Goal: Book appointment/travel/reservation

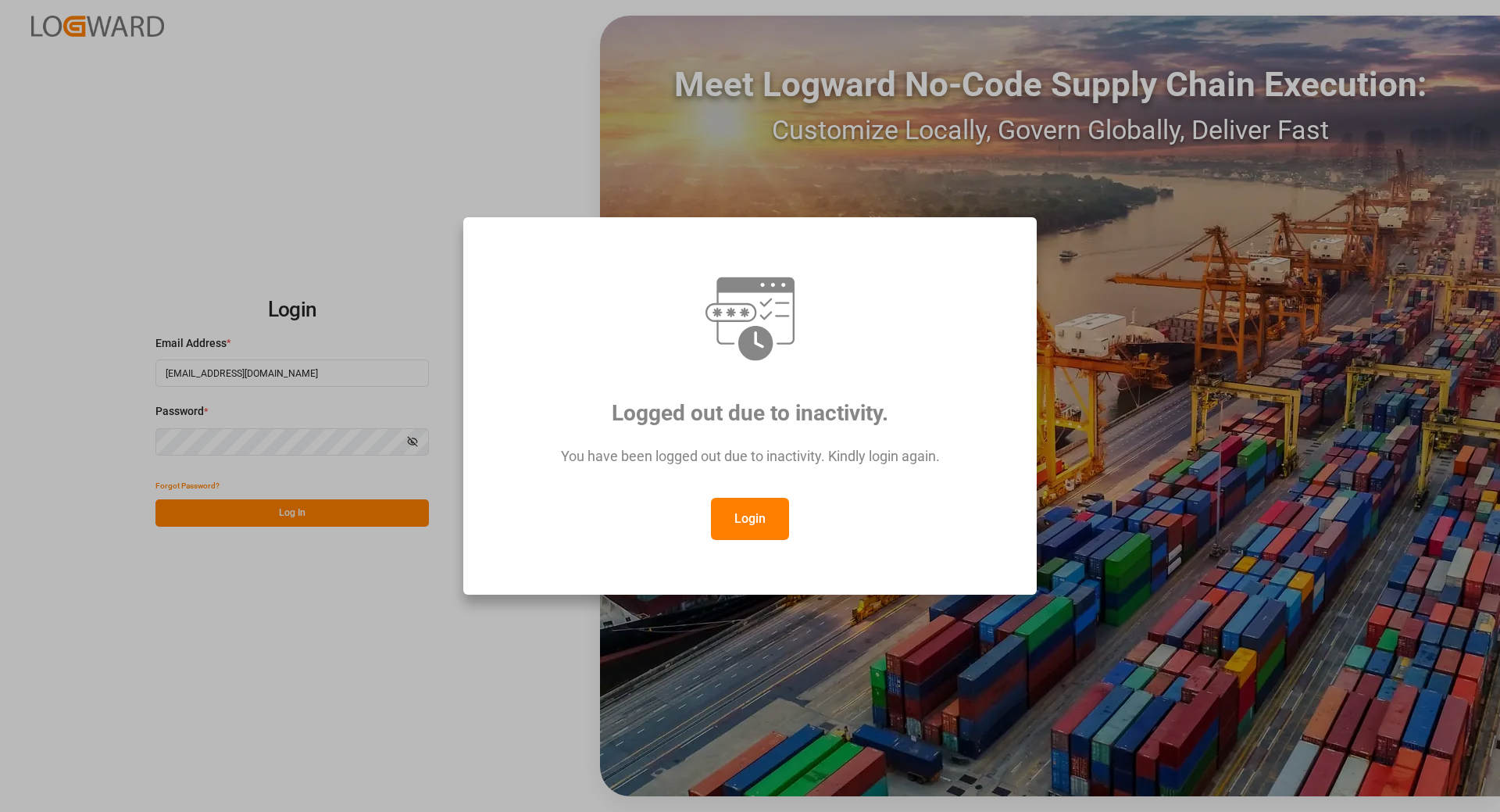
click at [740, 526] on button "Login" at bounding box center [750, 518] width 78 height 42
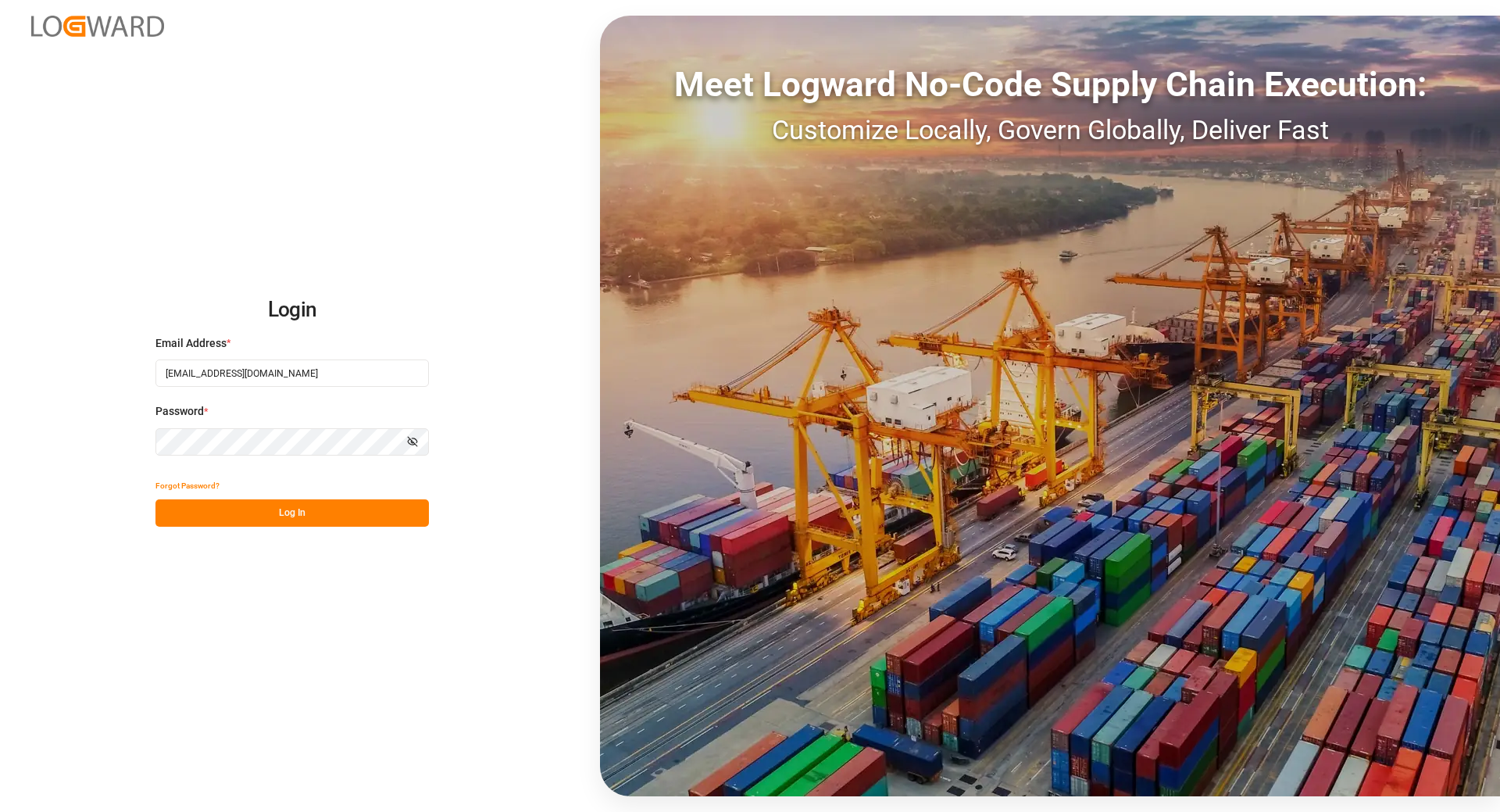
drag, startPoint x: 272, startPoint y: 512, endPoint x: 295, endPoint y: 509, distance: 23.2
click at [274, 512] on button "Log In" at bounding box center [292, 513] width 273 height 27
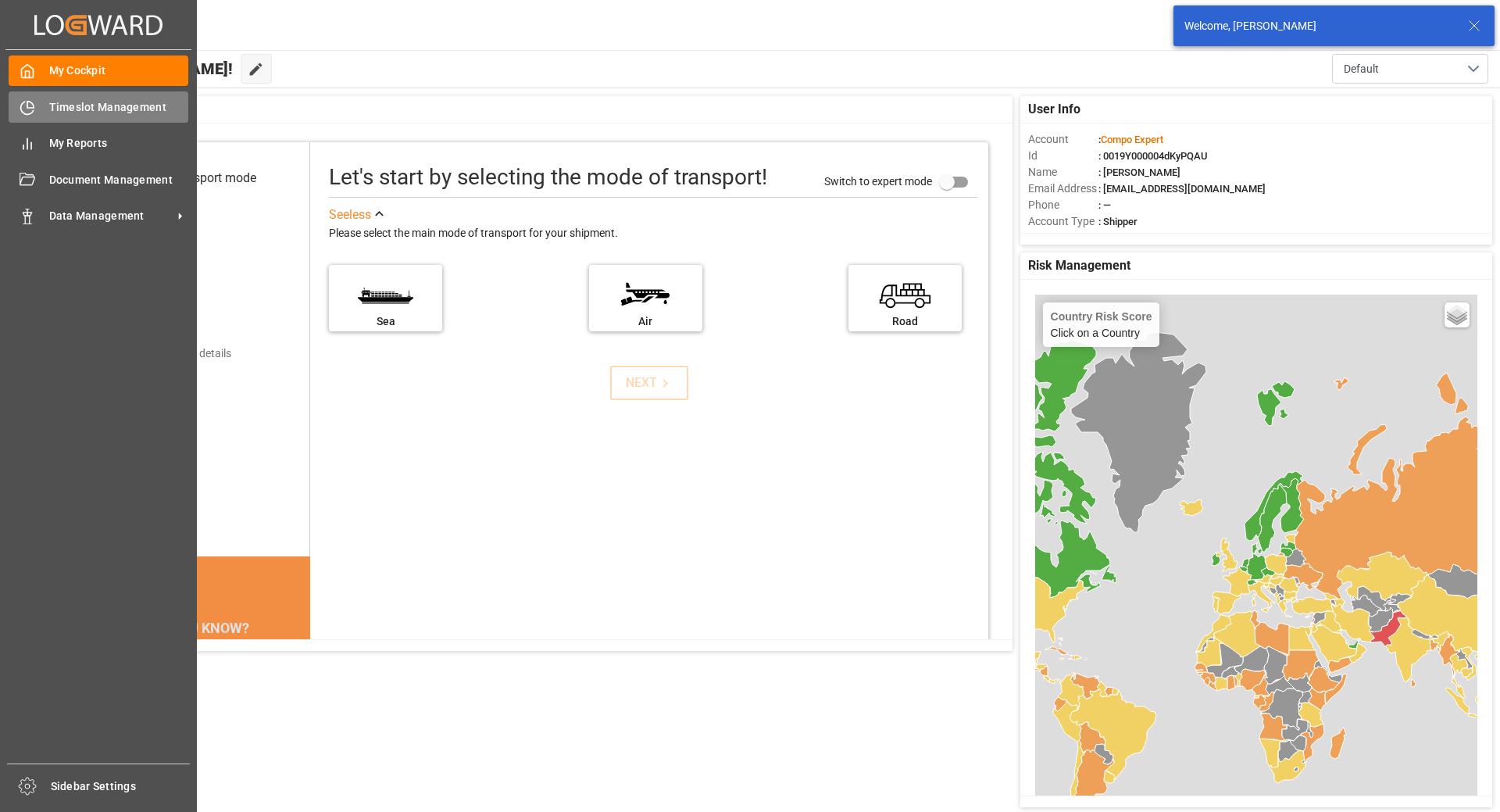
click at [32, 110] on icon at bounding box center [27, 107] width 15 height 15
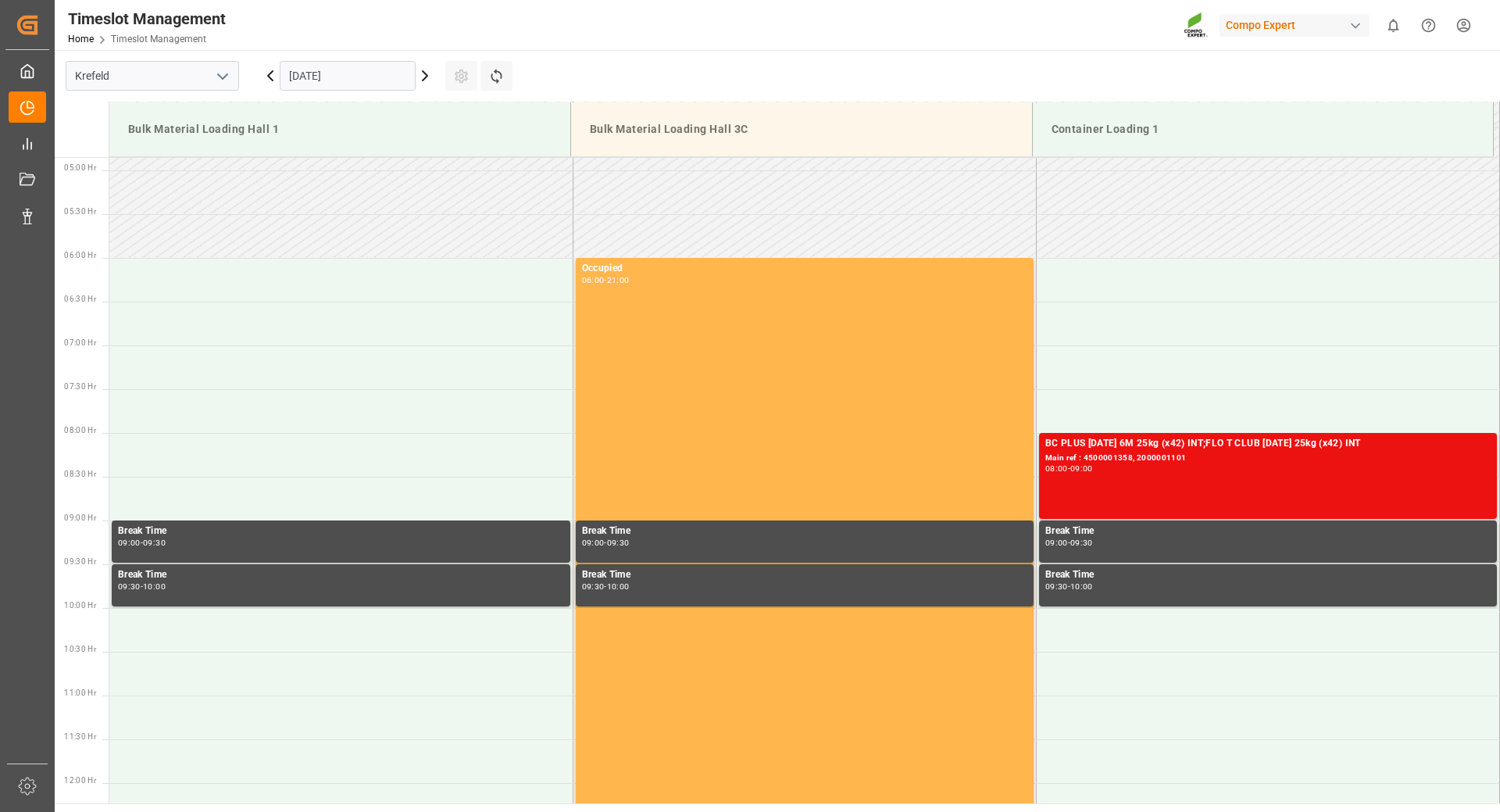
scroll to position [346, 0]
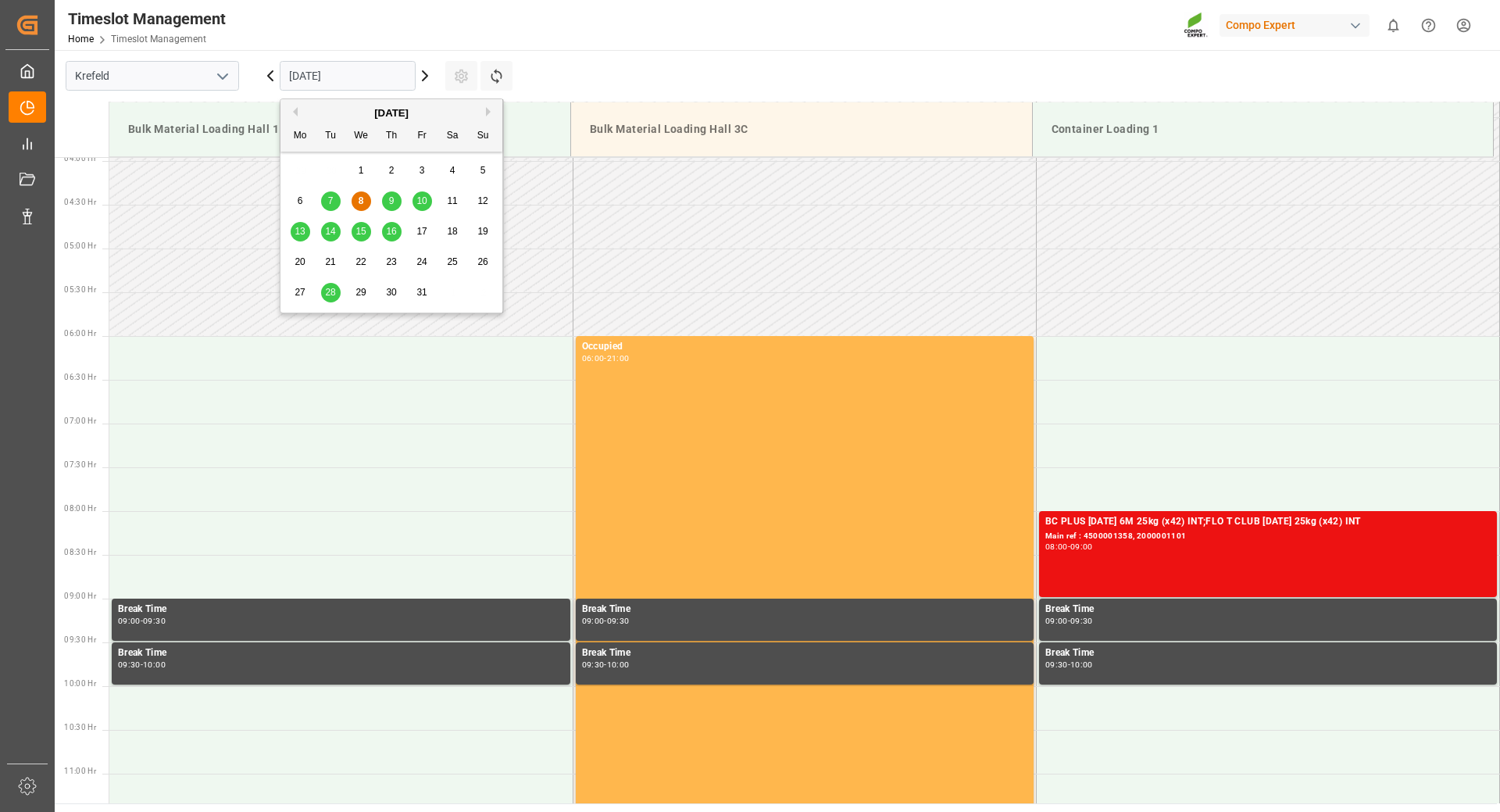
click at [379, 72] on input "[DATE]" at bounding box center [347, 76] width 136 height 30
click at [305, 234] on span "13" at bounding box center [299, 231] width 10 height 11
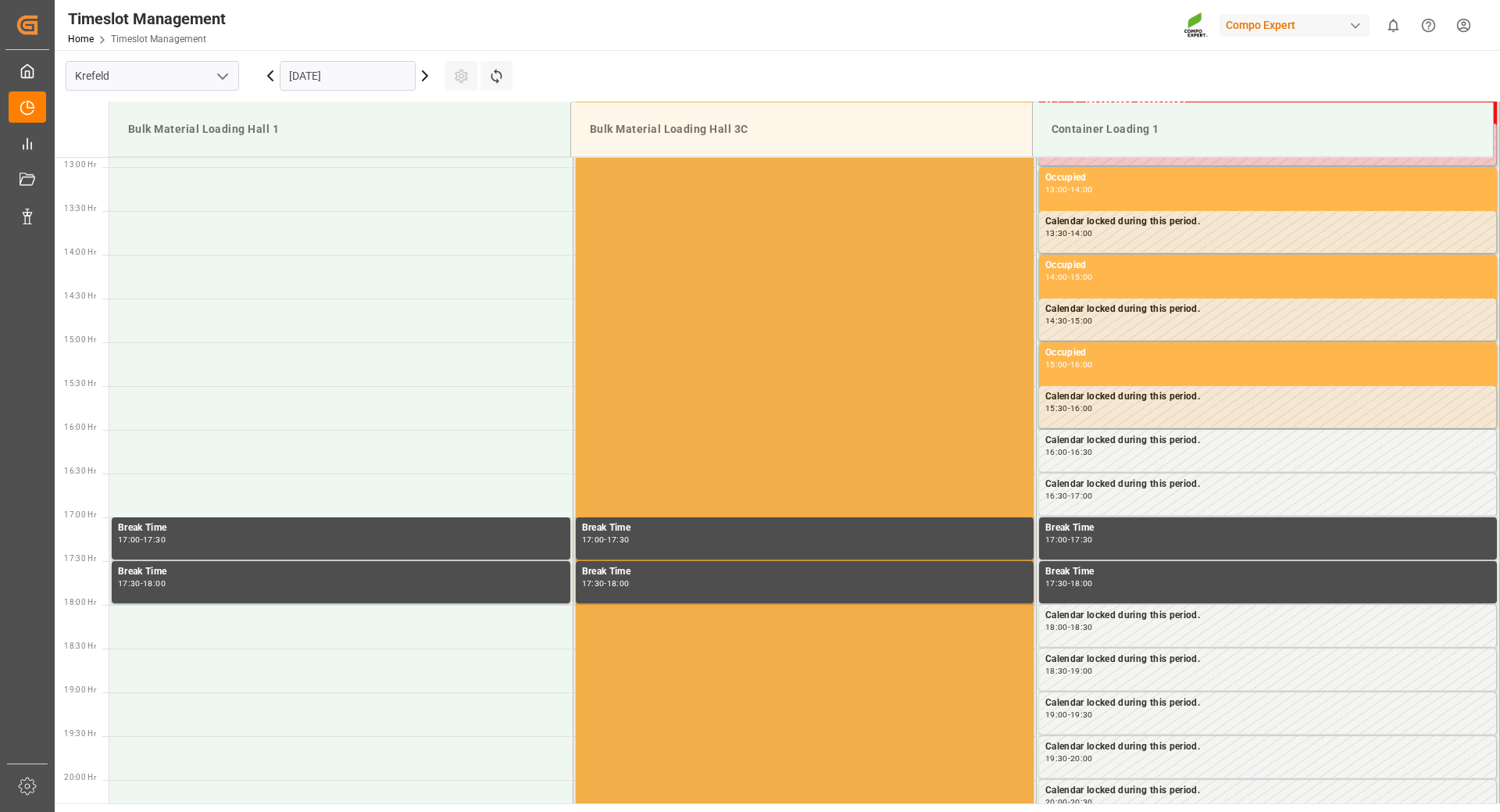
scroll to position [1049, 0]
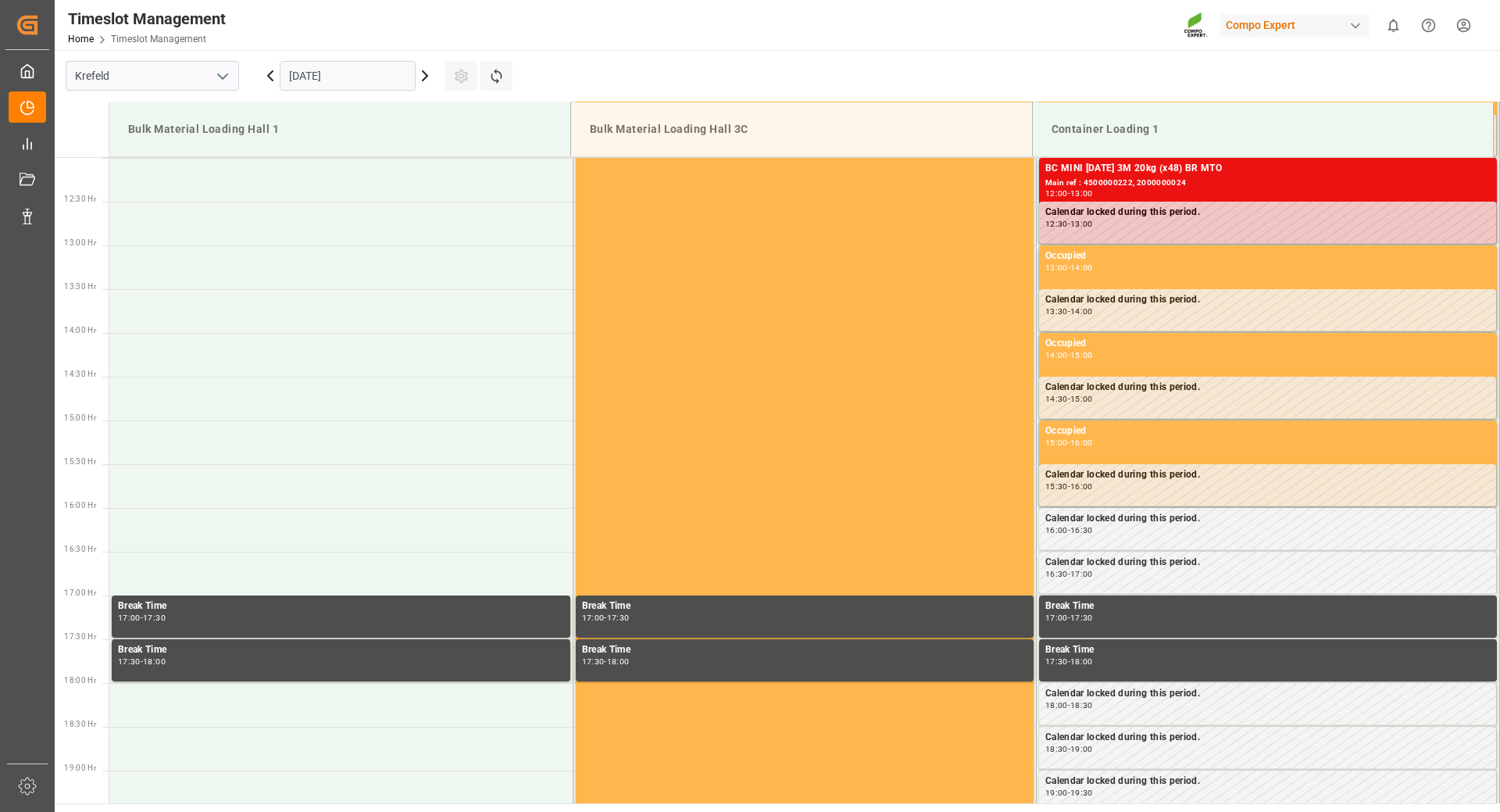
click at [397, 69] on input "[DATE]" at bounding box center [347, 76] width 136 height 30
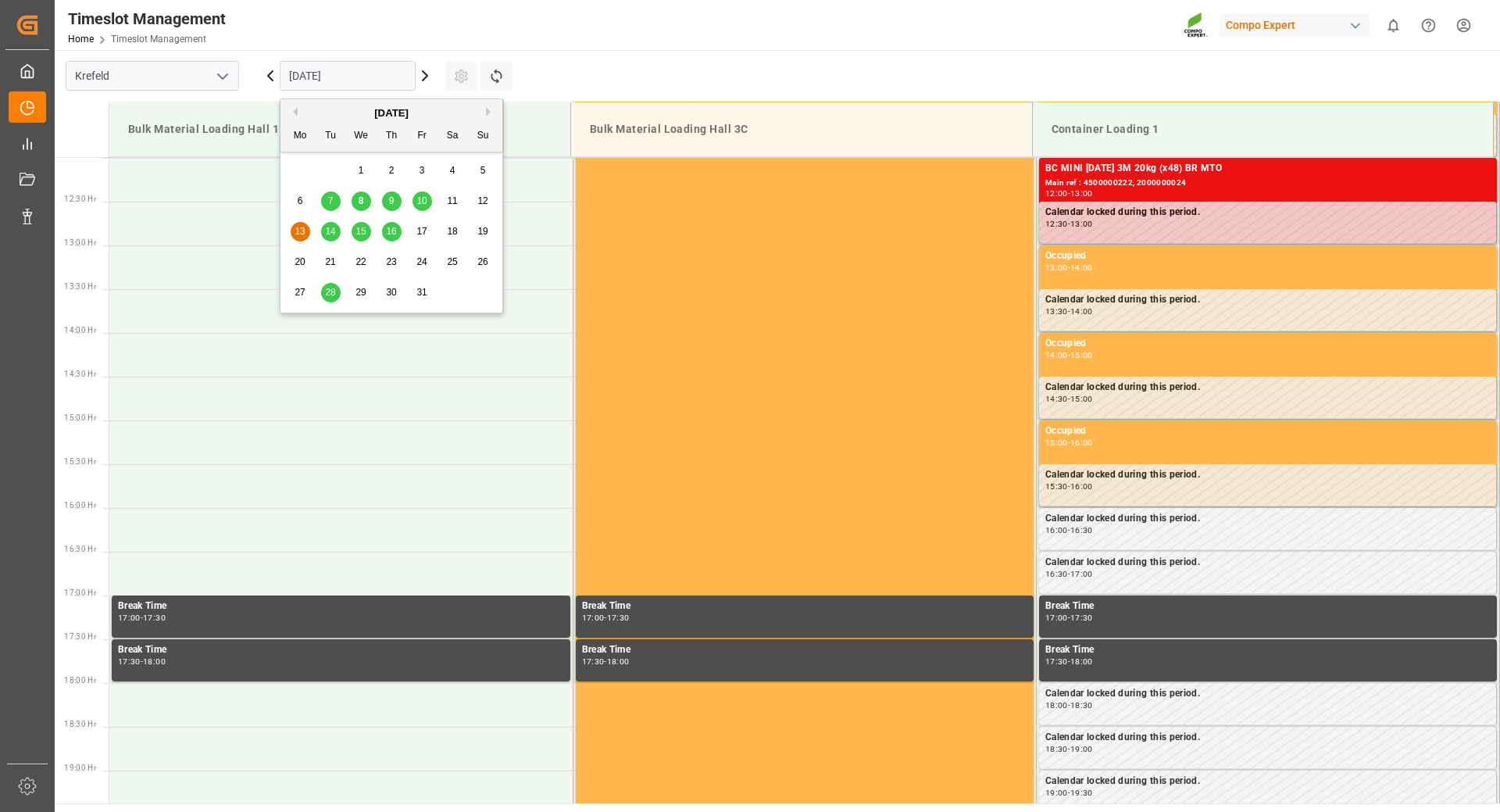
click at [390, 229] on span "16" at bounding box center [390, 231] width 10 height 11
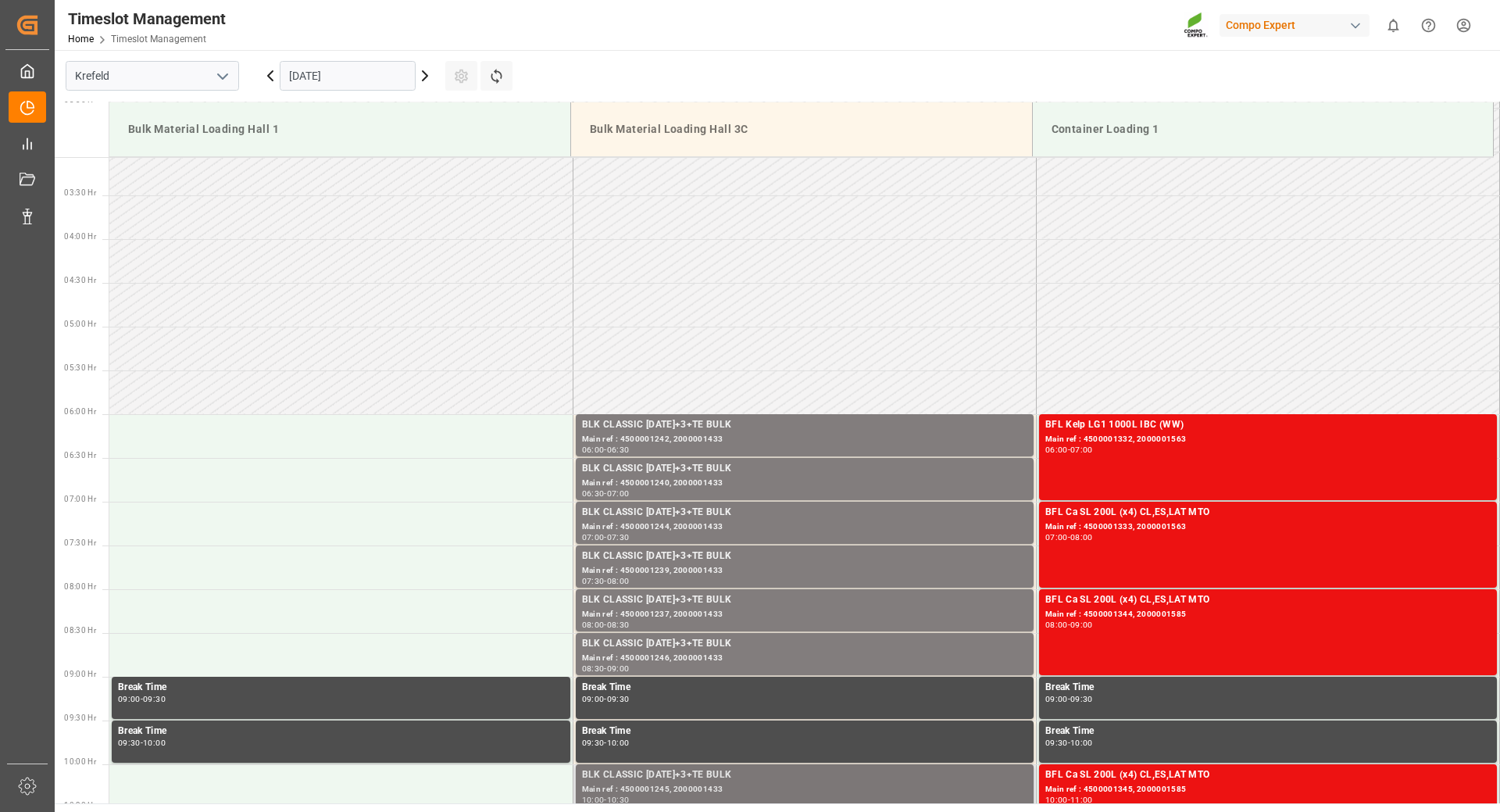
scroll to position [112, 0]
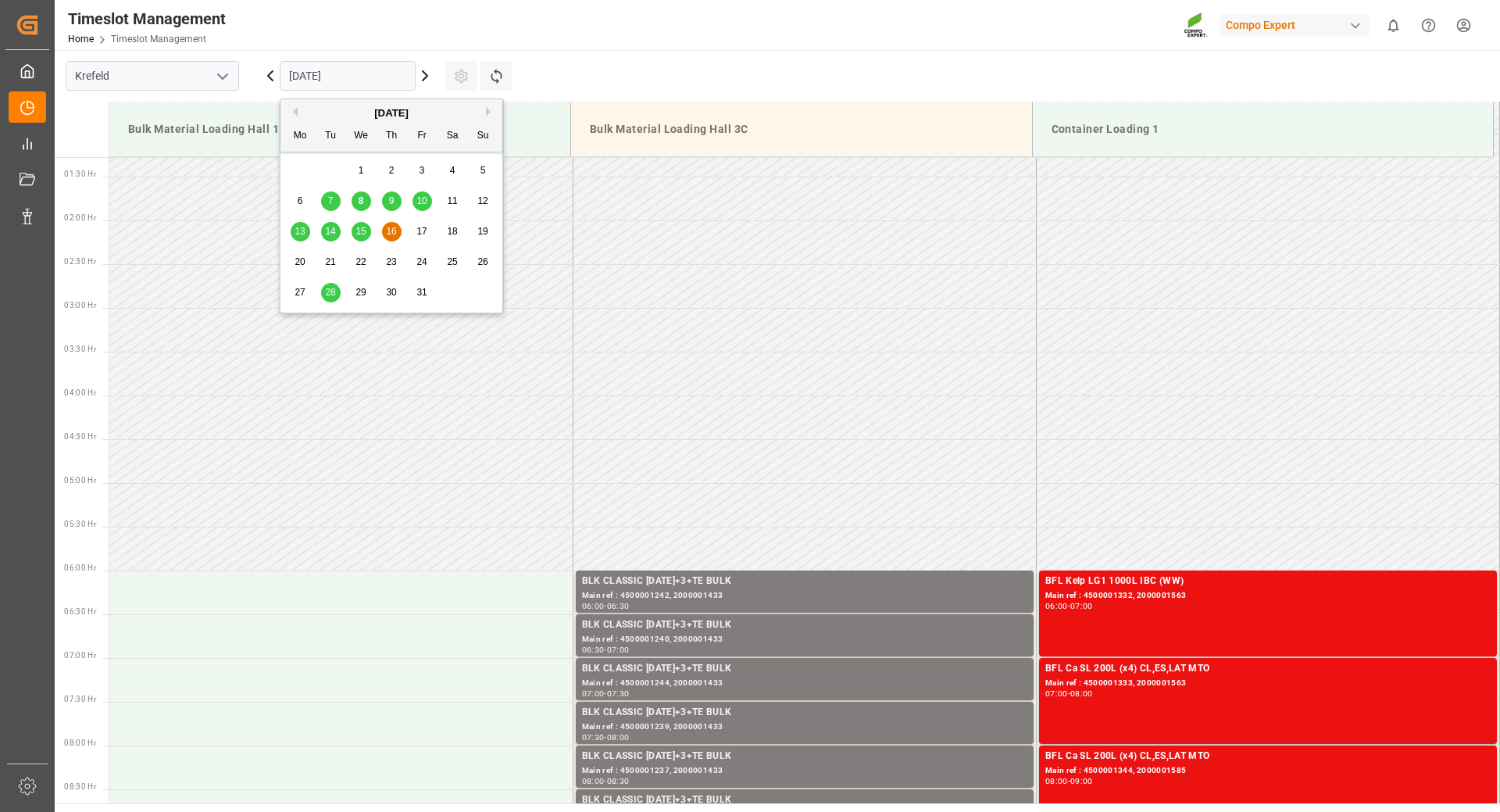
click at [387, 75] on input "[DATE]" at bounding box center [347, 76] width 136 height 30
click at [299, 262] on span "20" at bounding box center [299, 262] width 10 height 11
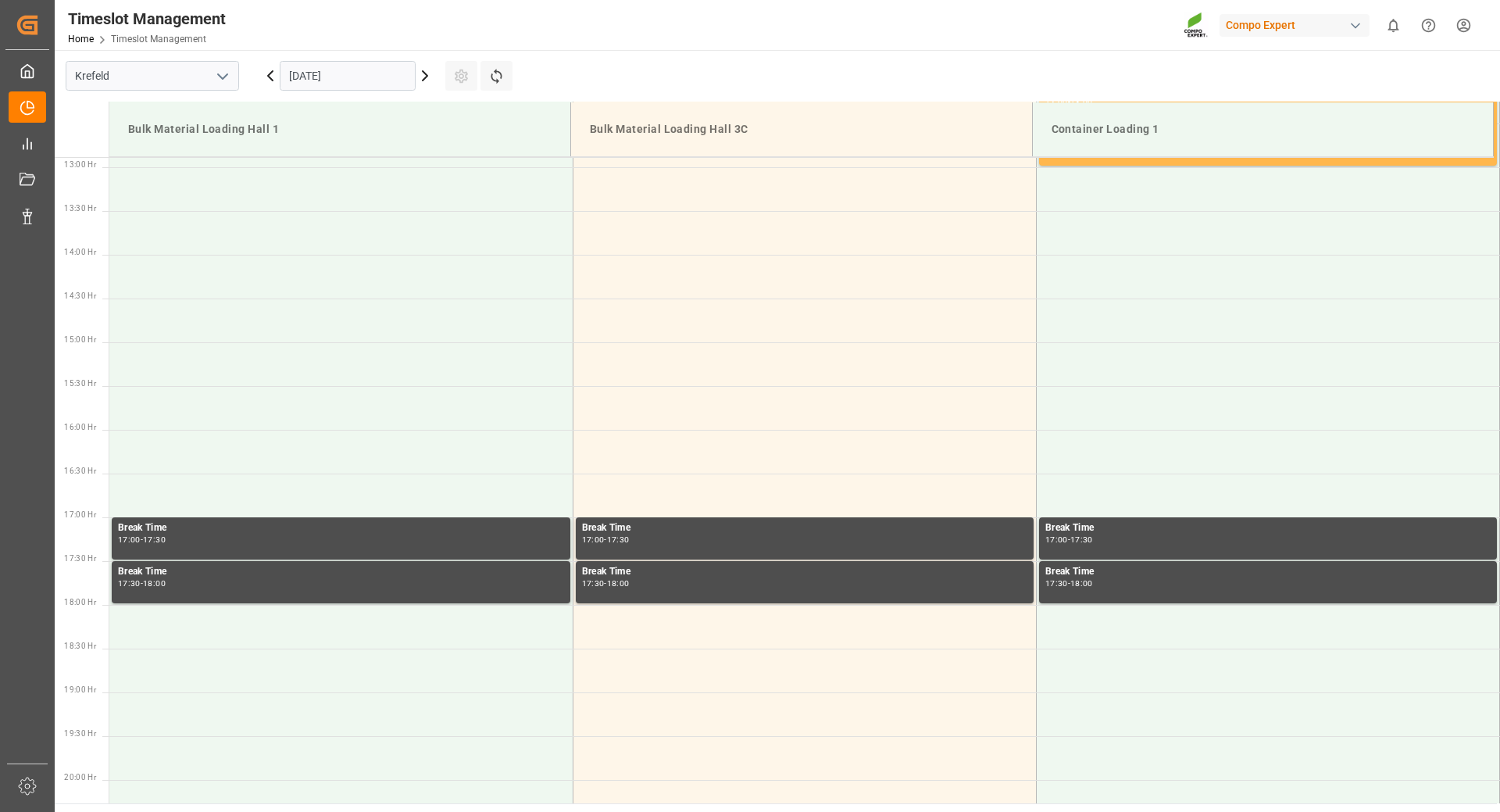
scroll to position [736, 0]
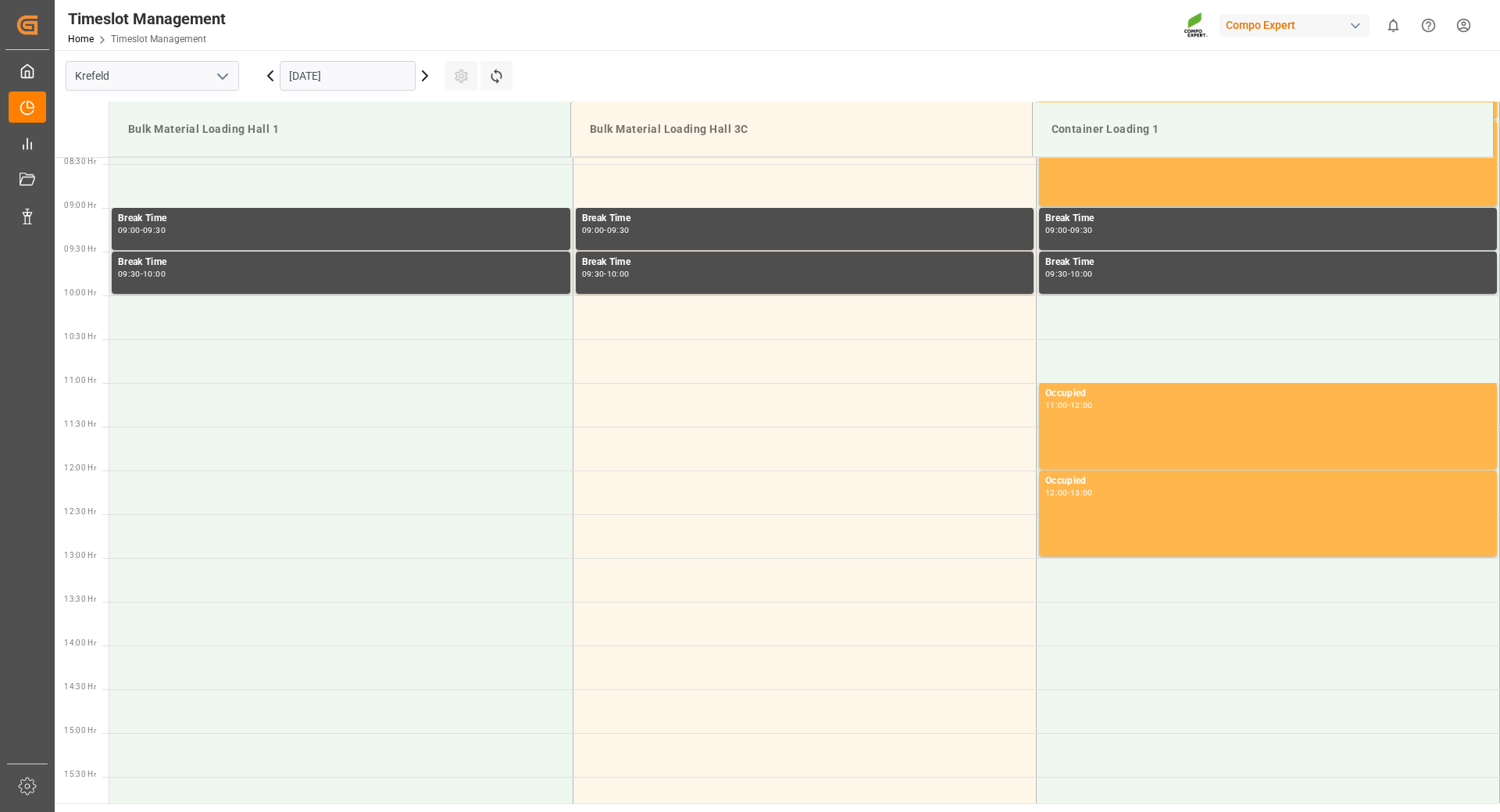
click at [371, 75] on input "[DATE]" at bounding box center [347, 76] width 136 height 30
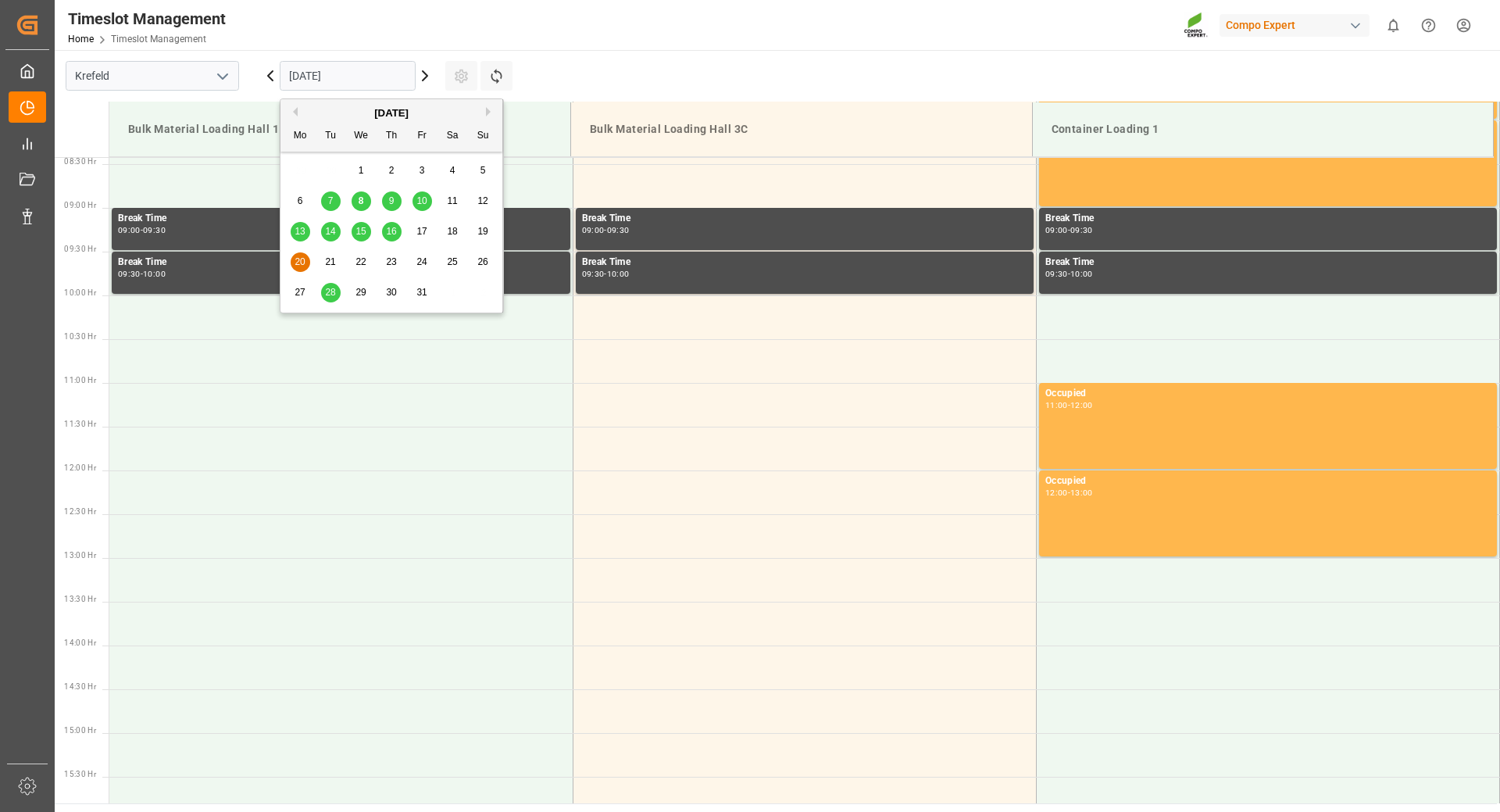
click at [396, 234] on span "16" at bounding box center [390, 231] width 10 height 11
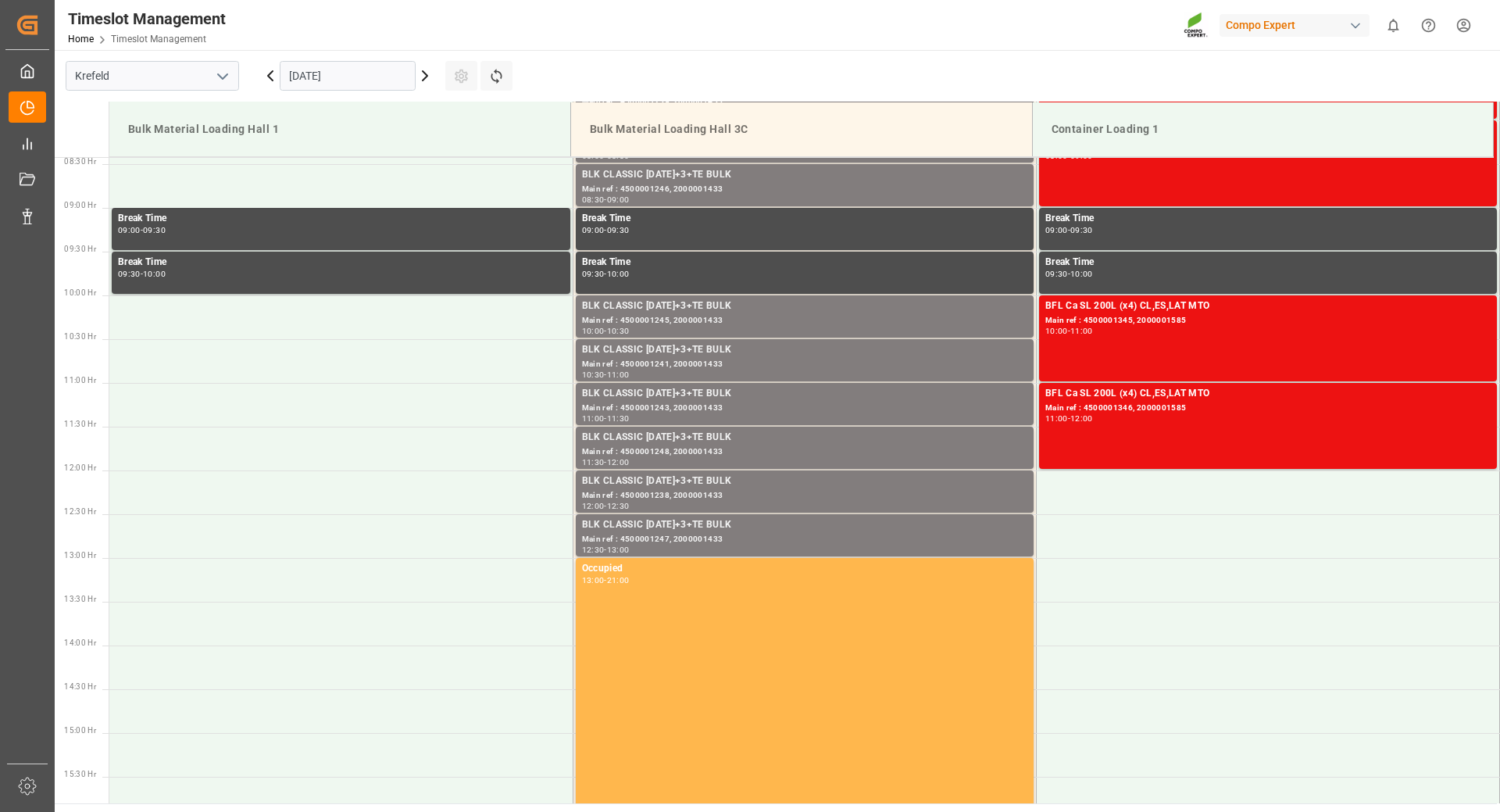
scroll to position [658, 0]
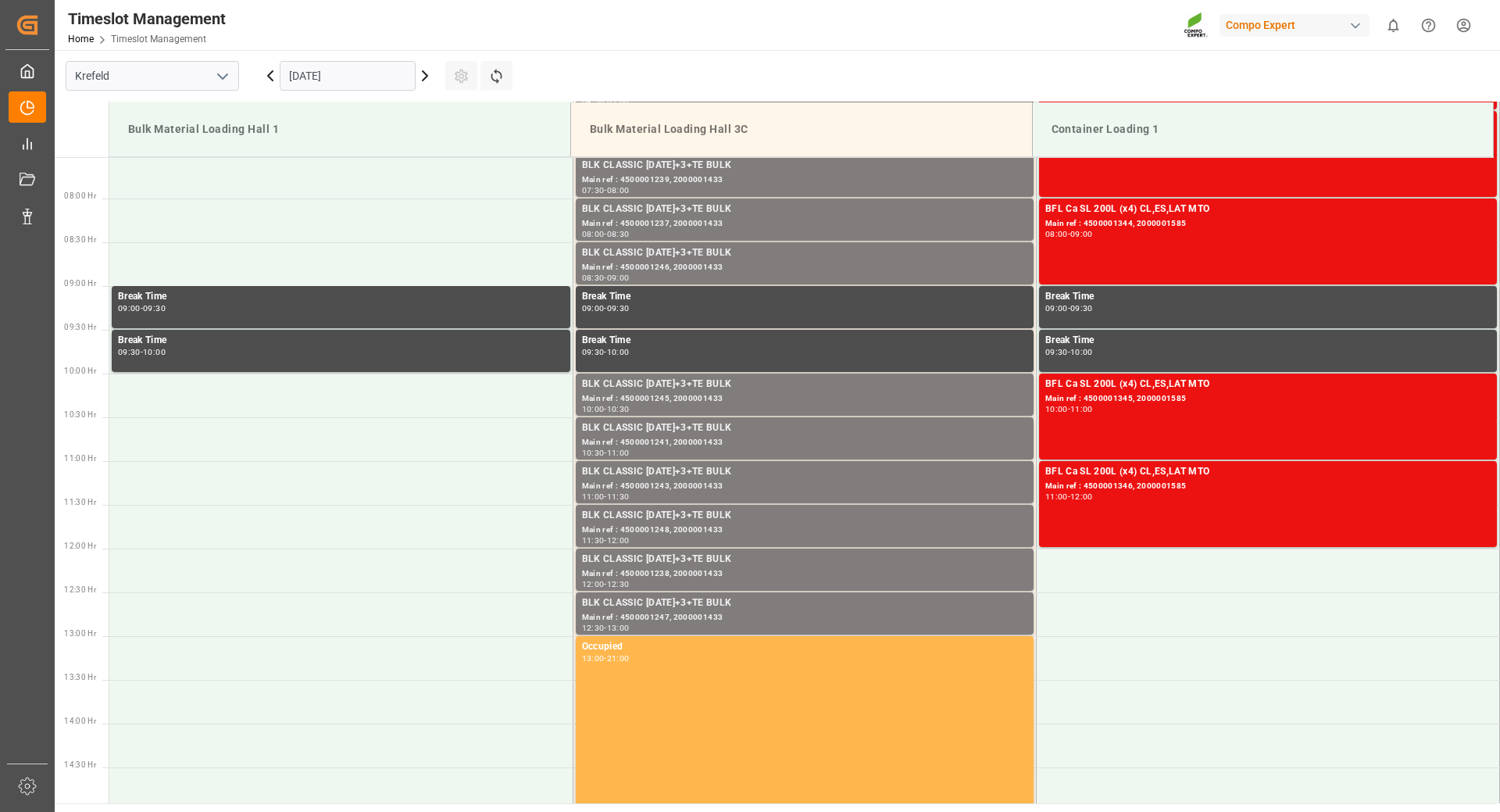
click at [386, 75] on input "[DATE]" at bounding box center [347, 76] width 136 height 30
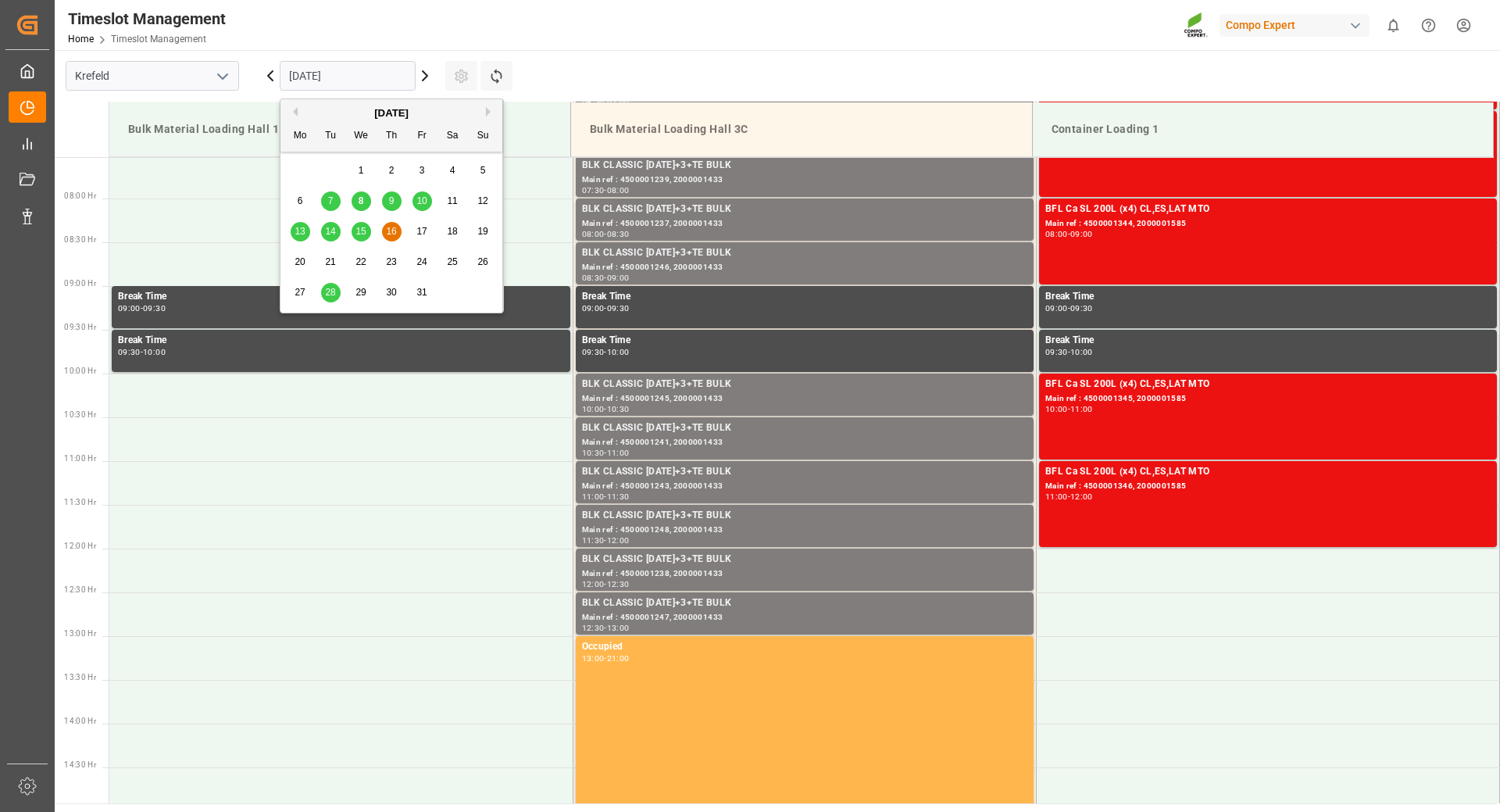
click at [424, 230] on span "17" at bounding box center [421, 231] width 10 height 11
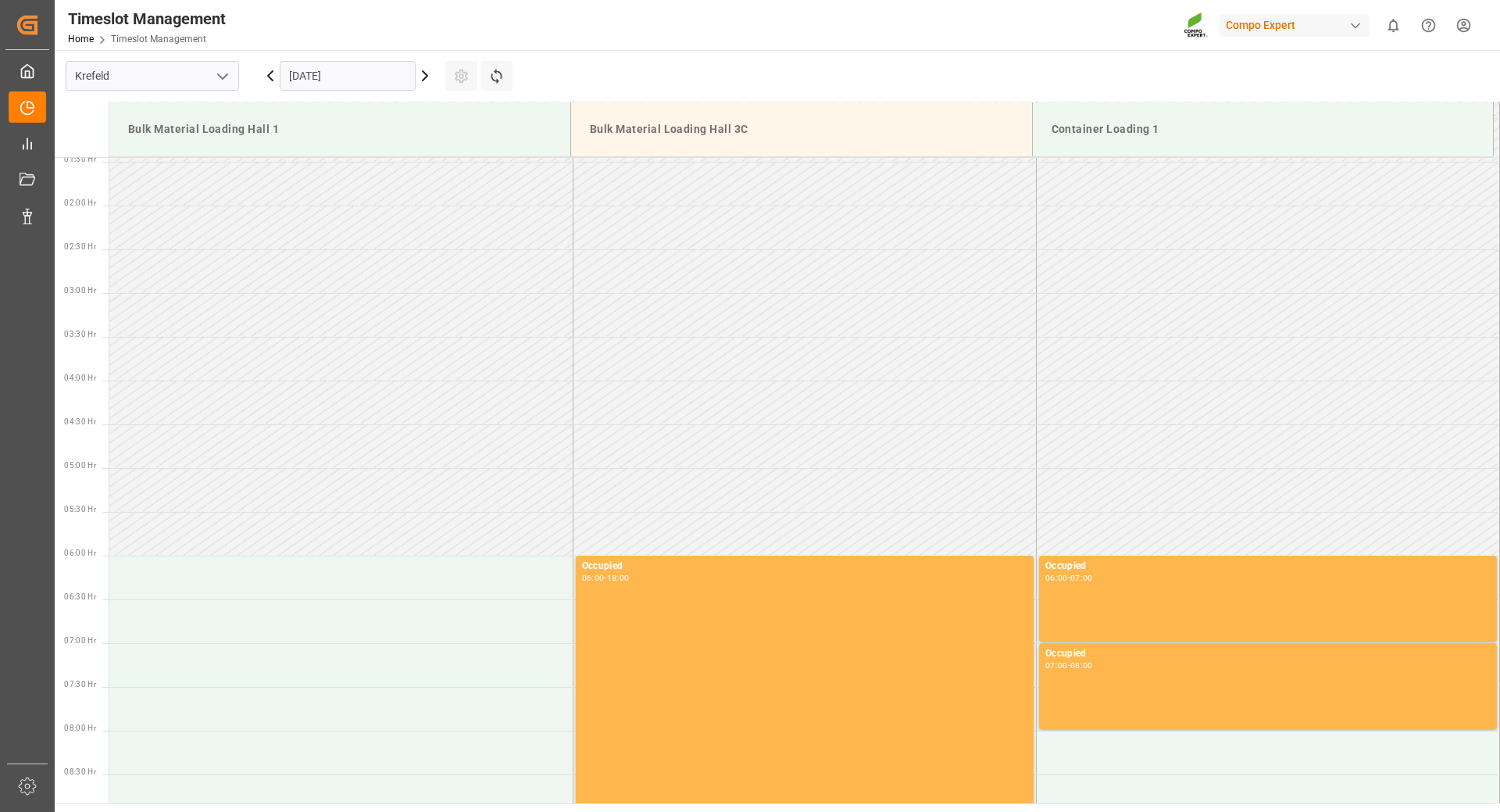
scroll to position [0, 0]
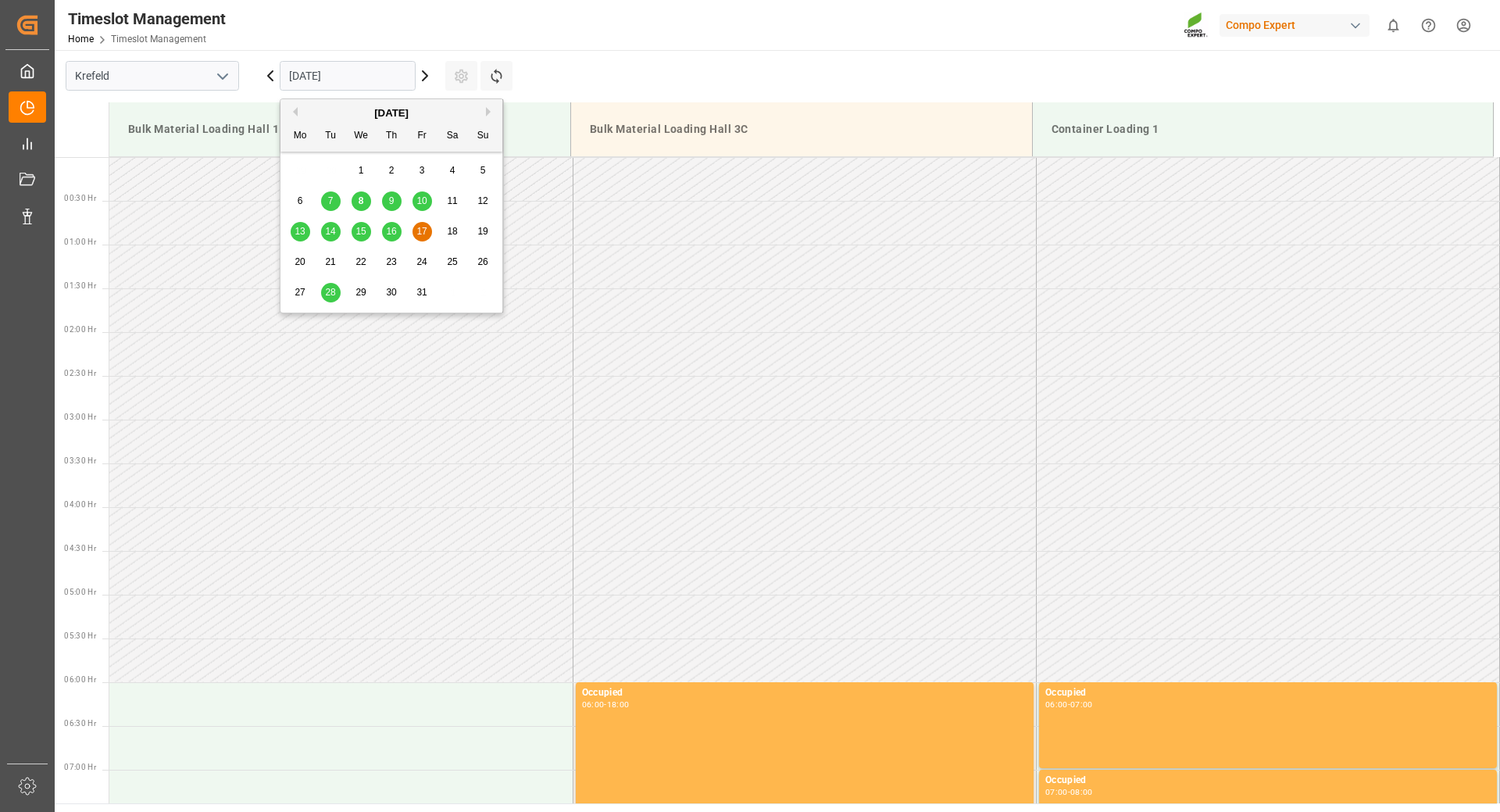
click at [377, 73] on input "[DATE]" at bounding box center [347, 76] width 136 height 30
click at [303, 229] on span "13" at bounding box center [299, 231] width 10 height 11
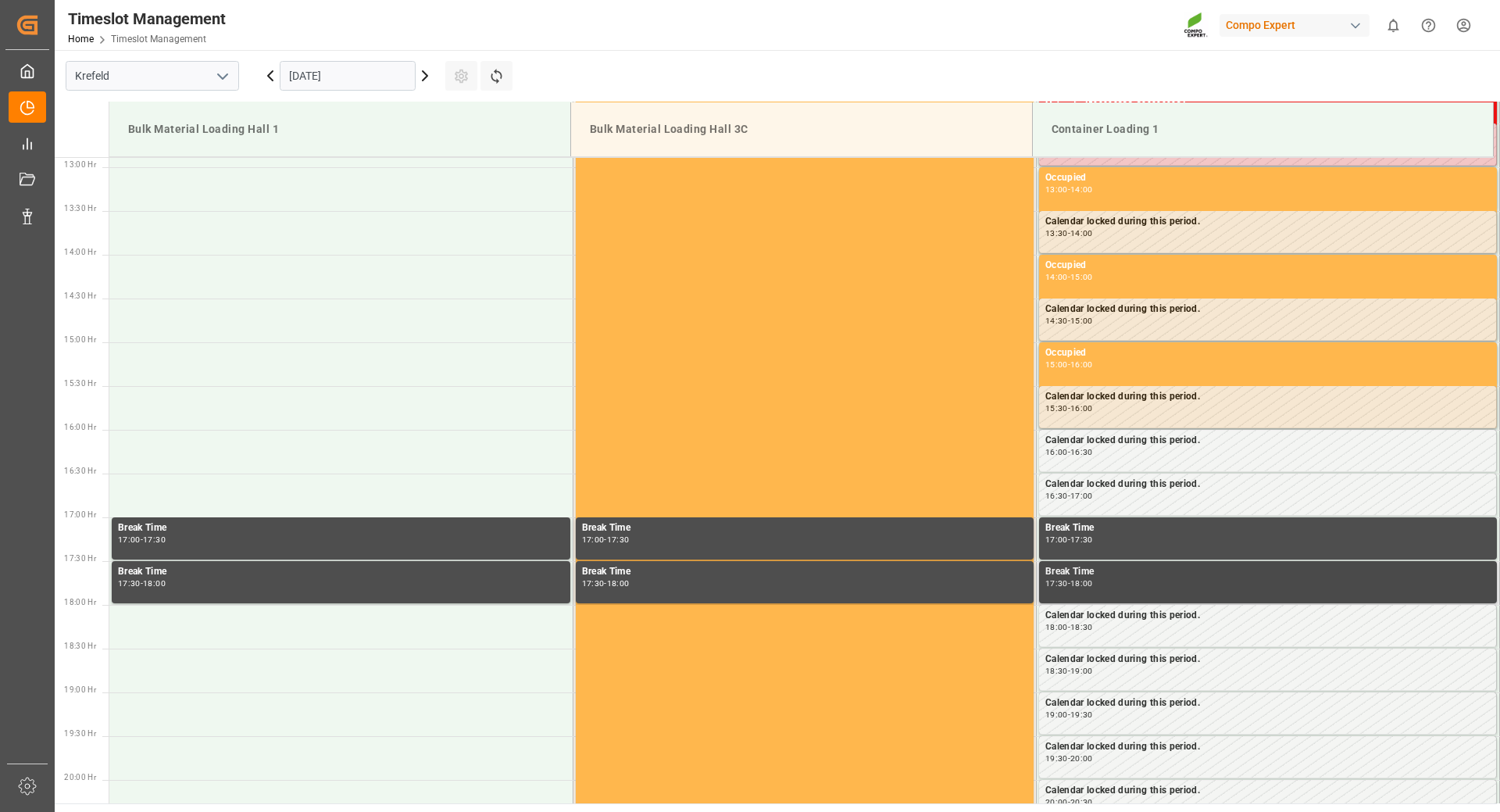
scroll to position [815, 0]
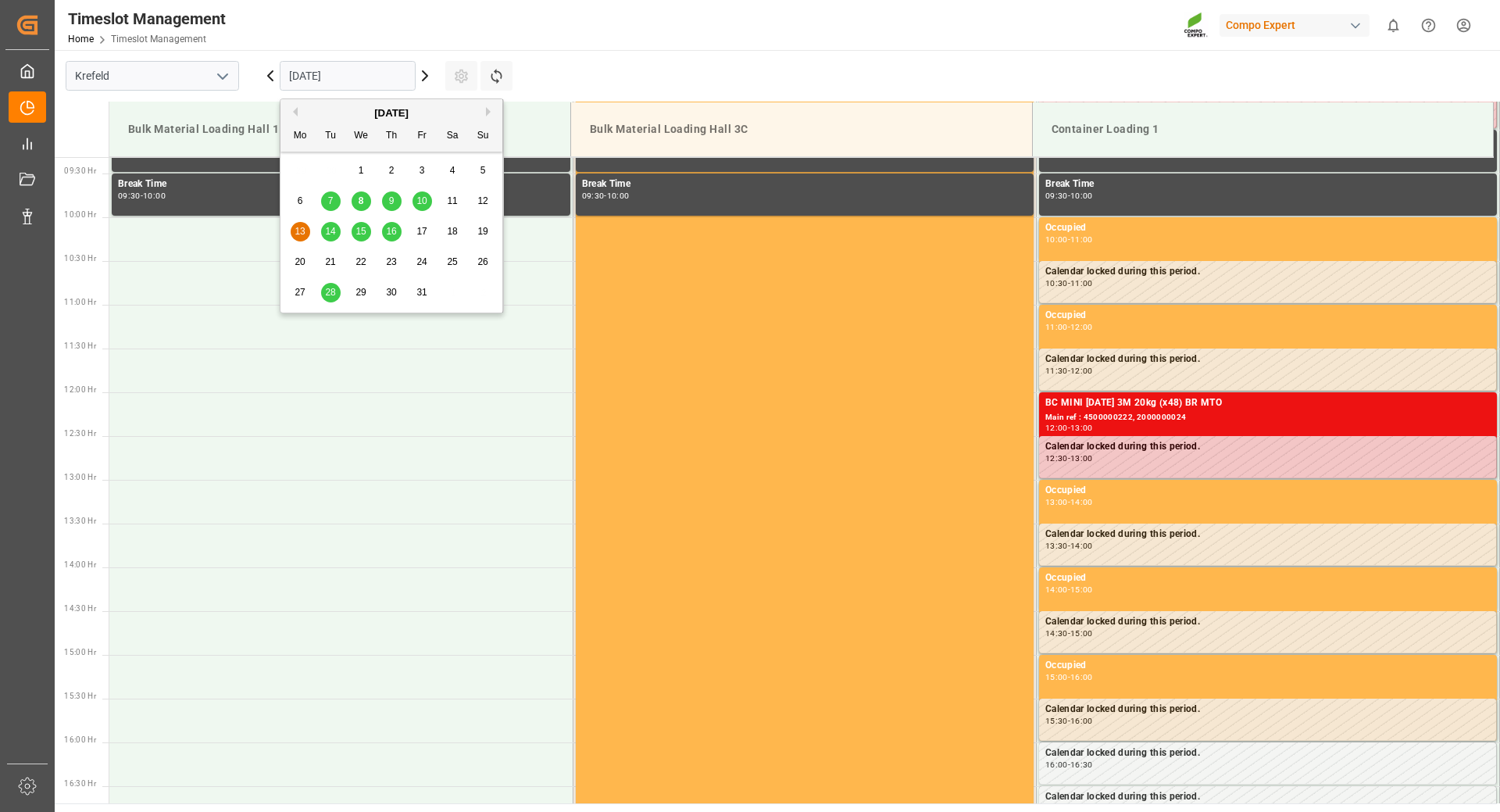
click at [388, 74] on input "[DATE]" at bounding box center [347, 76] width 136 height 30
click at [339, 233] on div "14" at bounding box center [331, 232] width 20 height 19
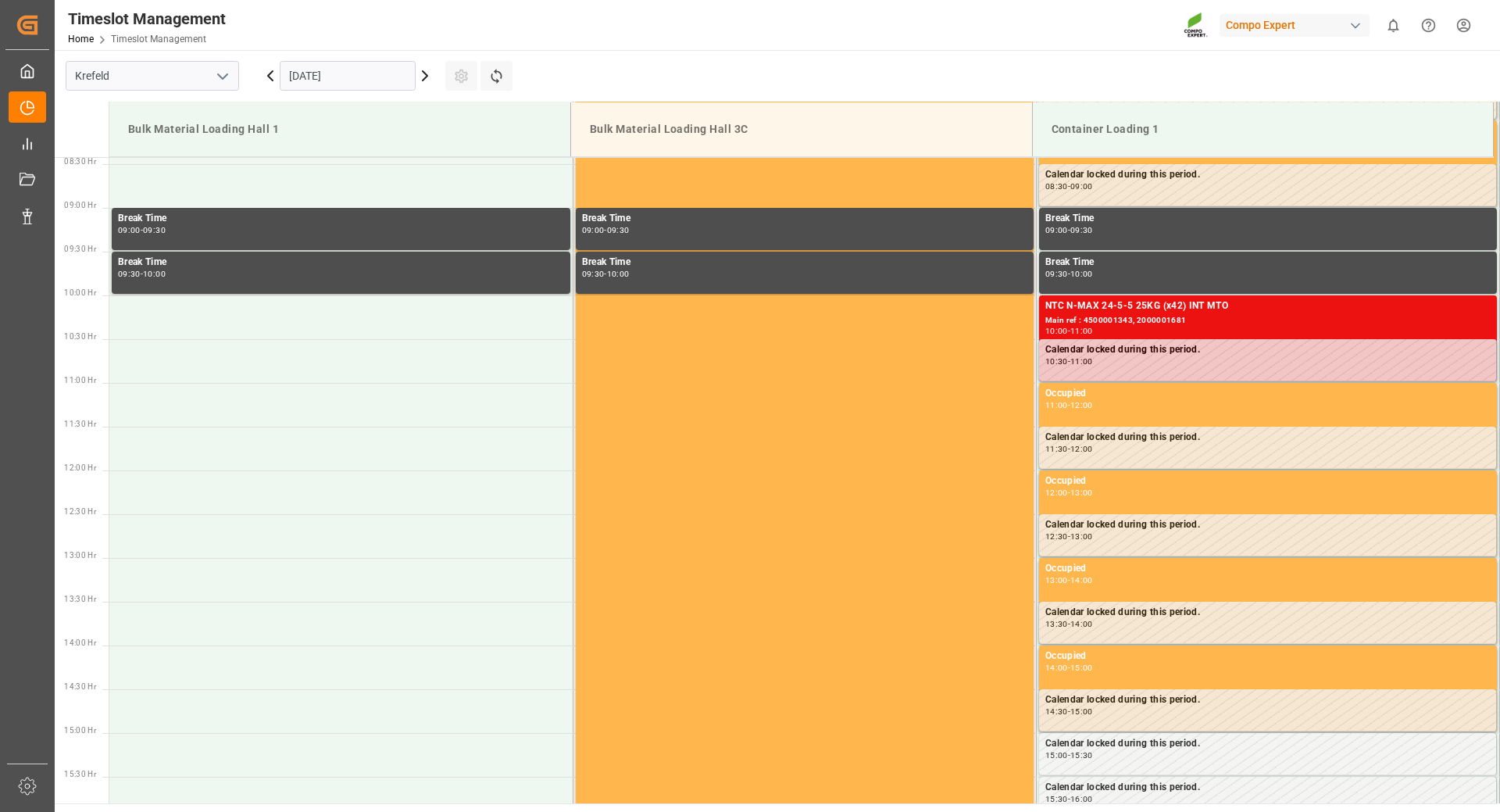
scroll to position [503, 0]
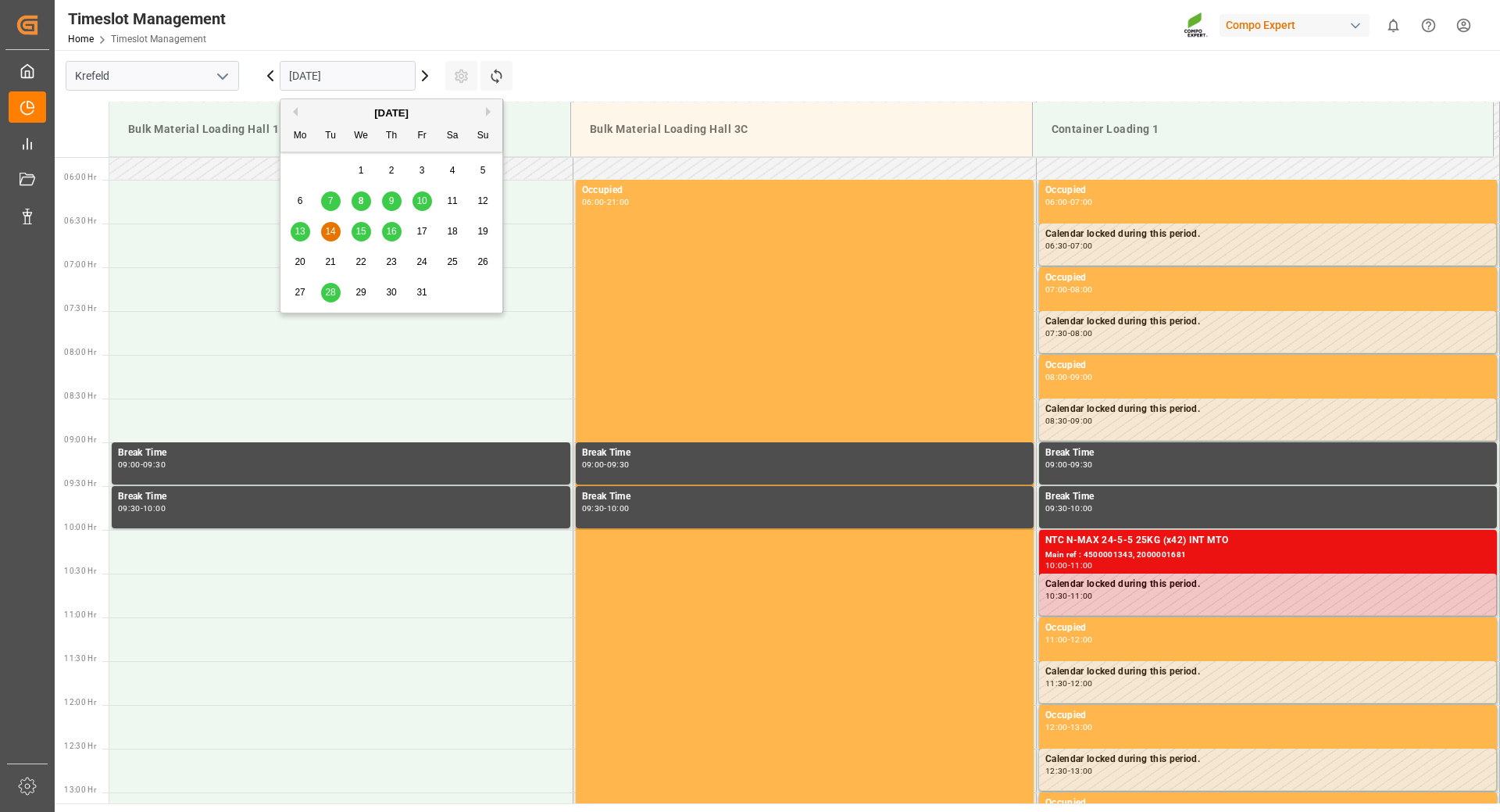
click at [362, 77] on input "[DATE]" at bounding box center [347, 76] width 136 height 30
click at [361, 235] on span "15" at bounding box center [360, 231] width 10 height 11
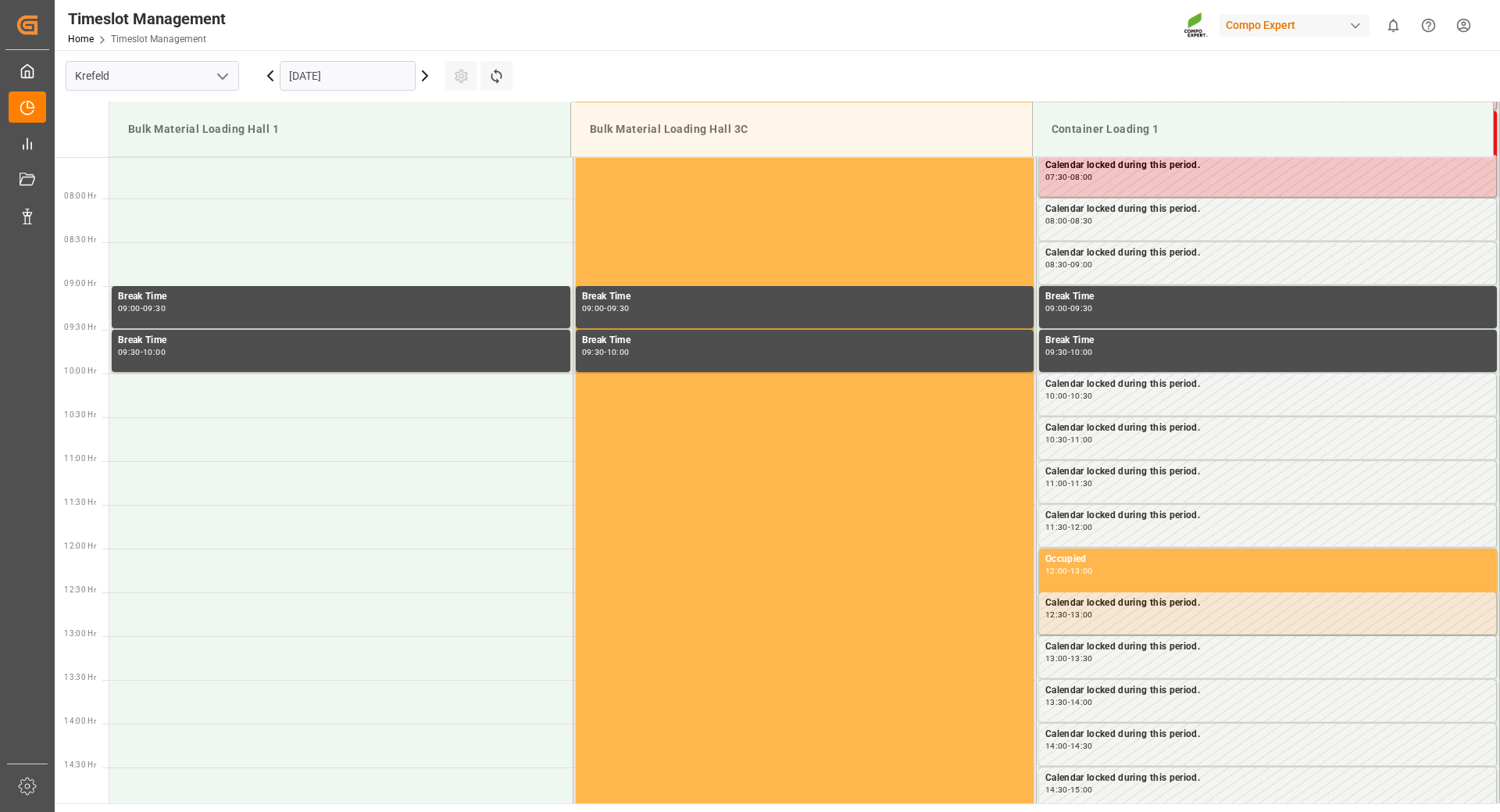
scroll to position [424, 0]
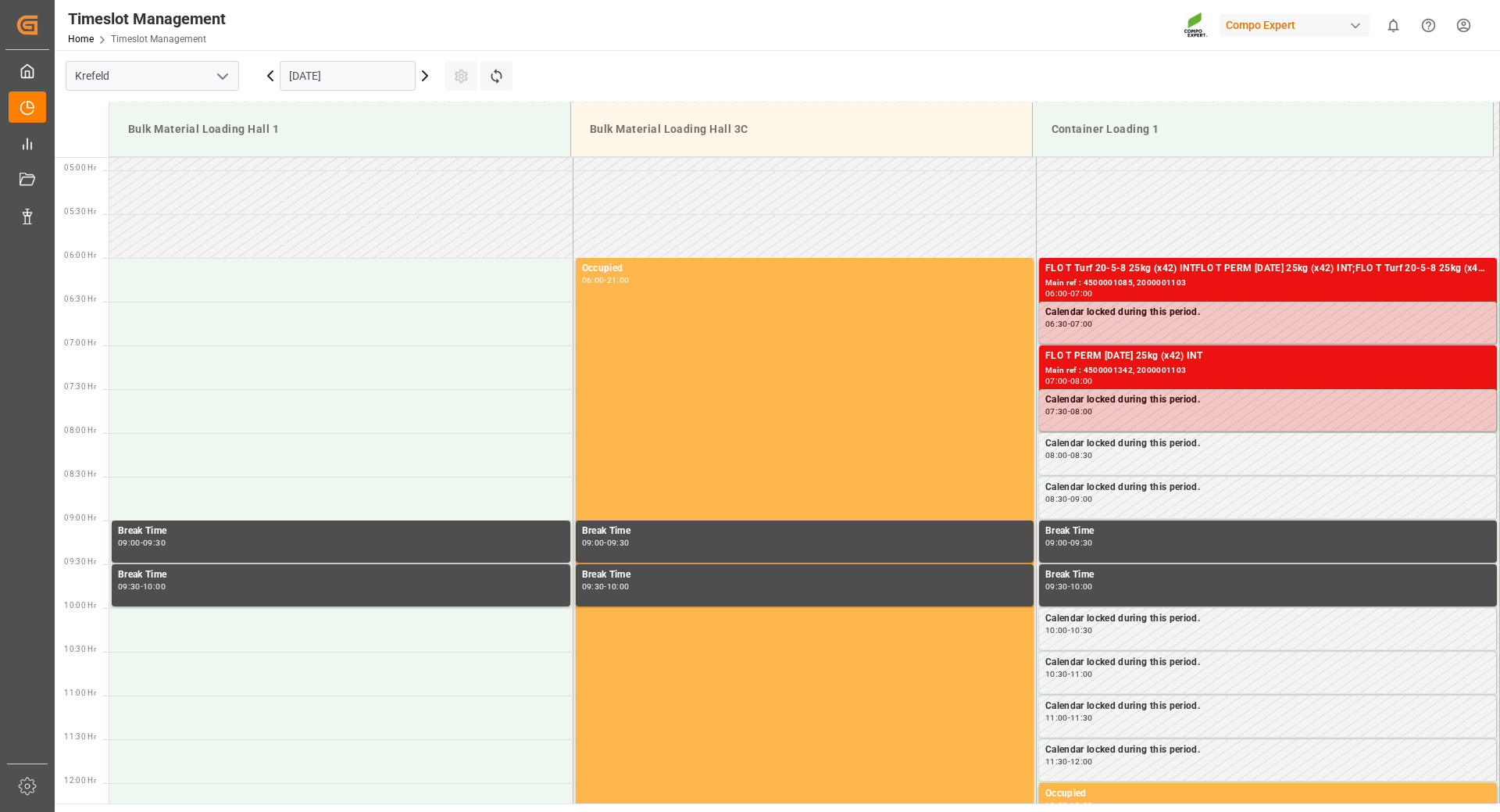
click at [384, 82] on input "[DATE]" at bounding box center [347, 76] width 136 height 30
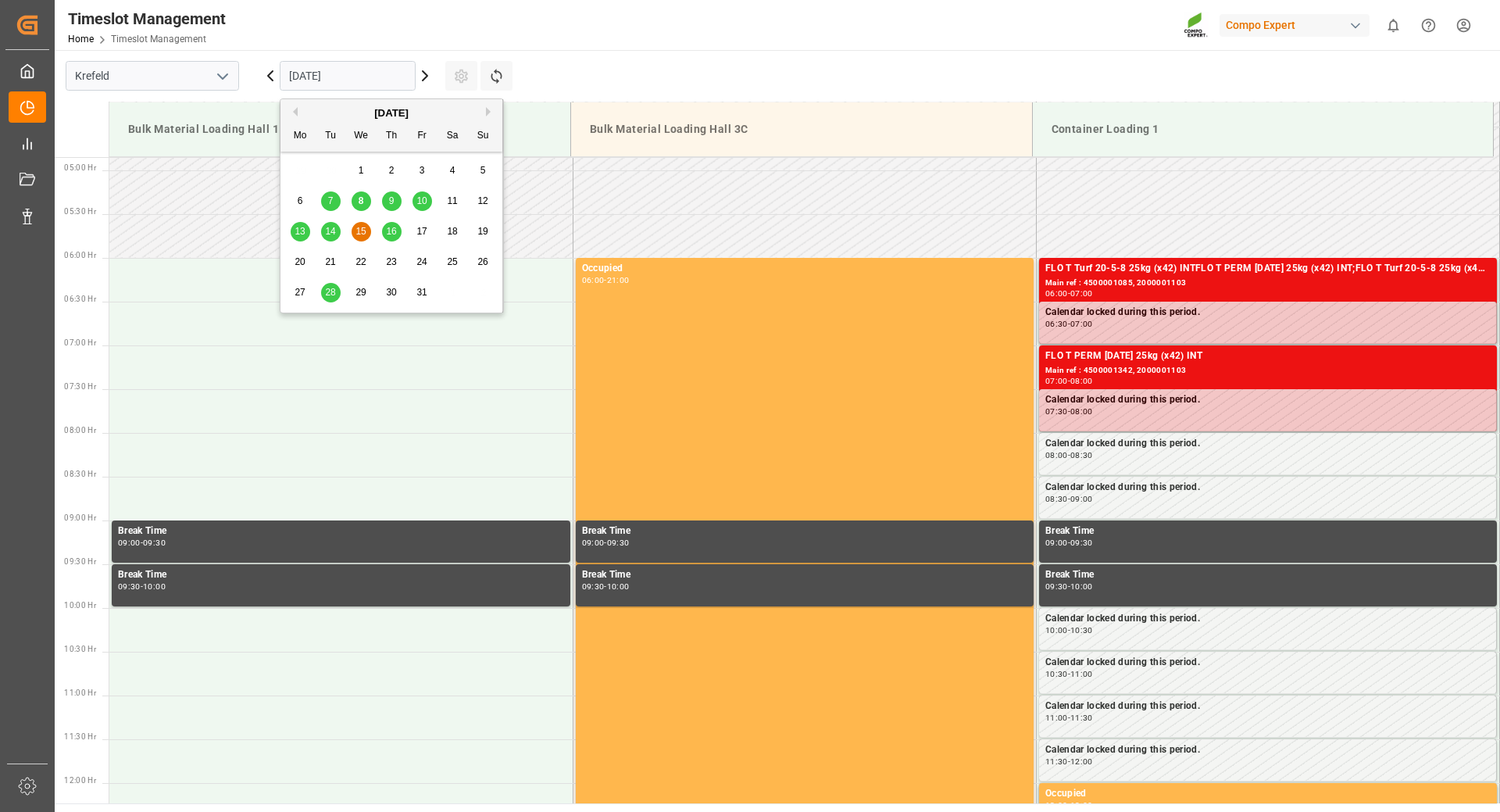
click at [391, 235] on span "16" at bounding box center [390, 231] width 10 height 11
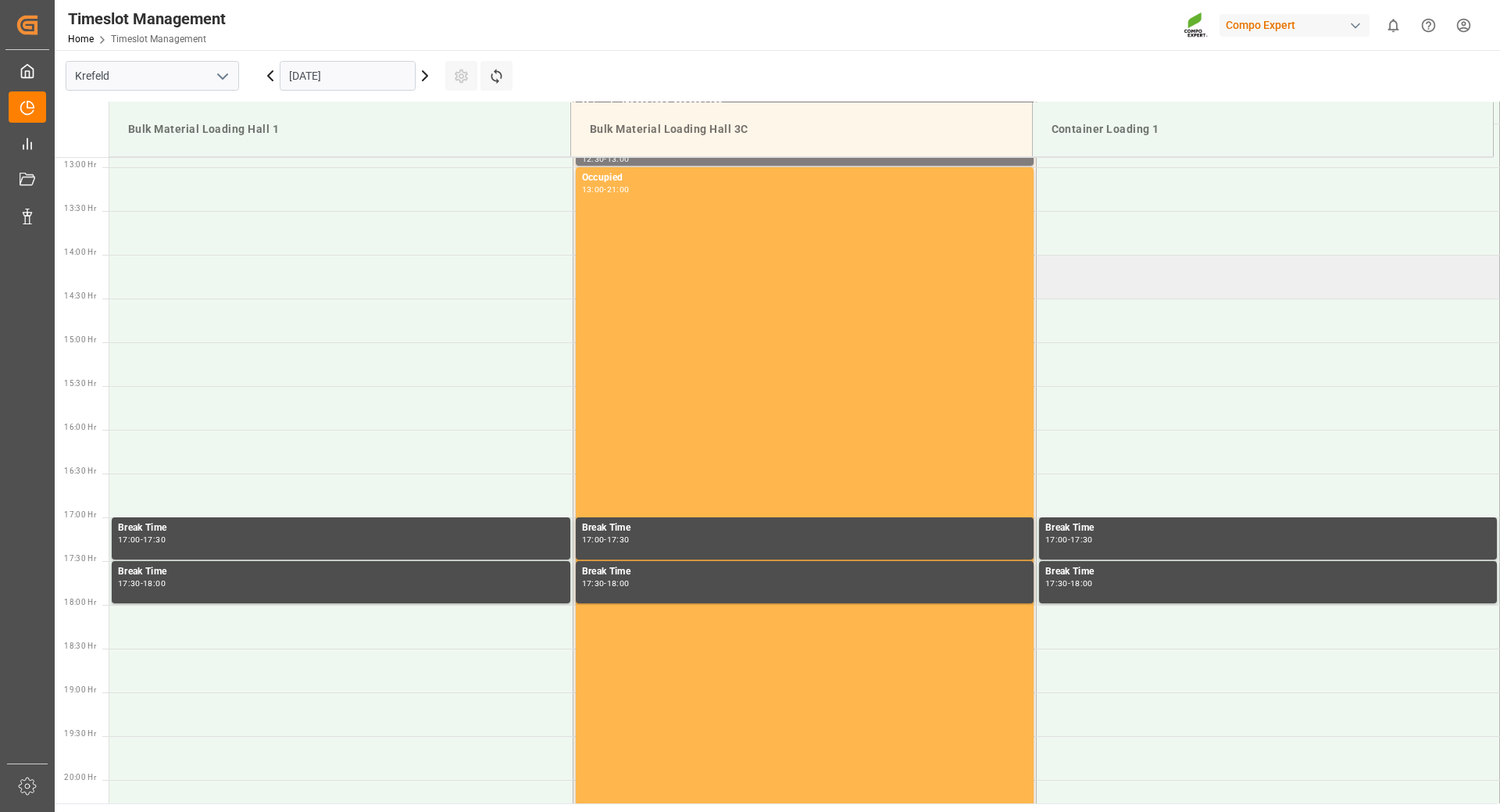
scroll to position [736, 0]
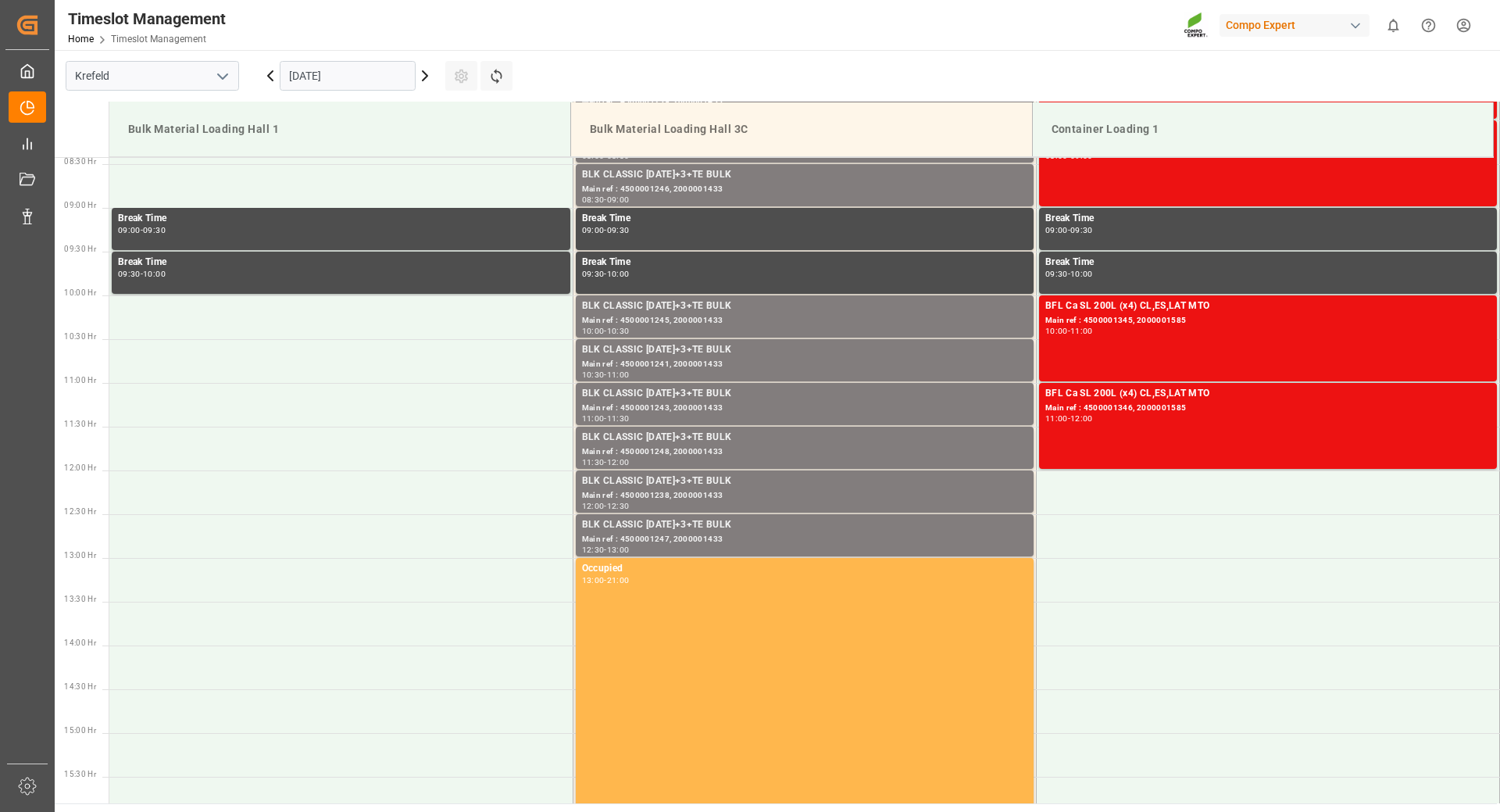
click at [385, 76] on input "[DATE]" at bounding box center [347, 76] width 136 height 30
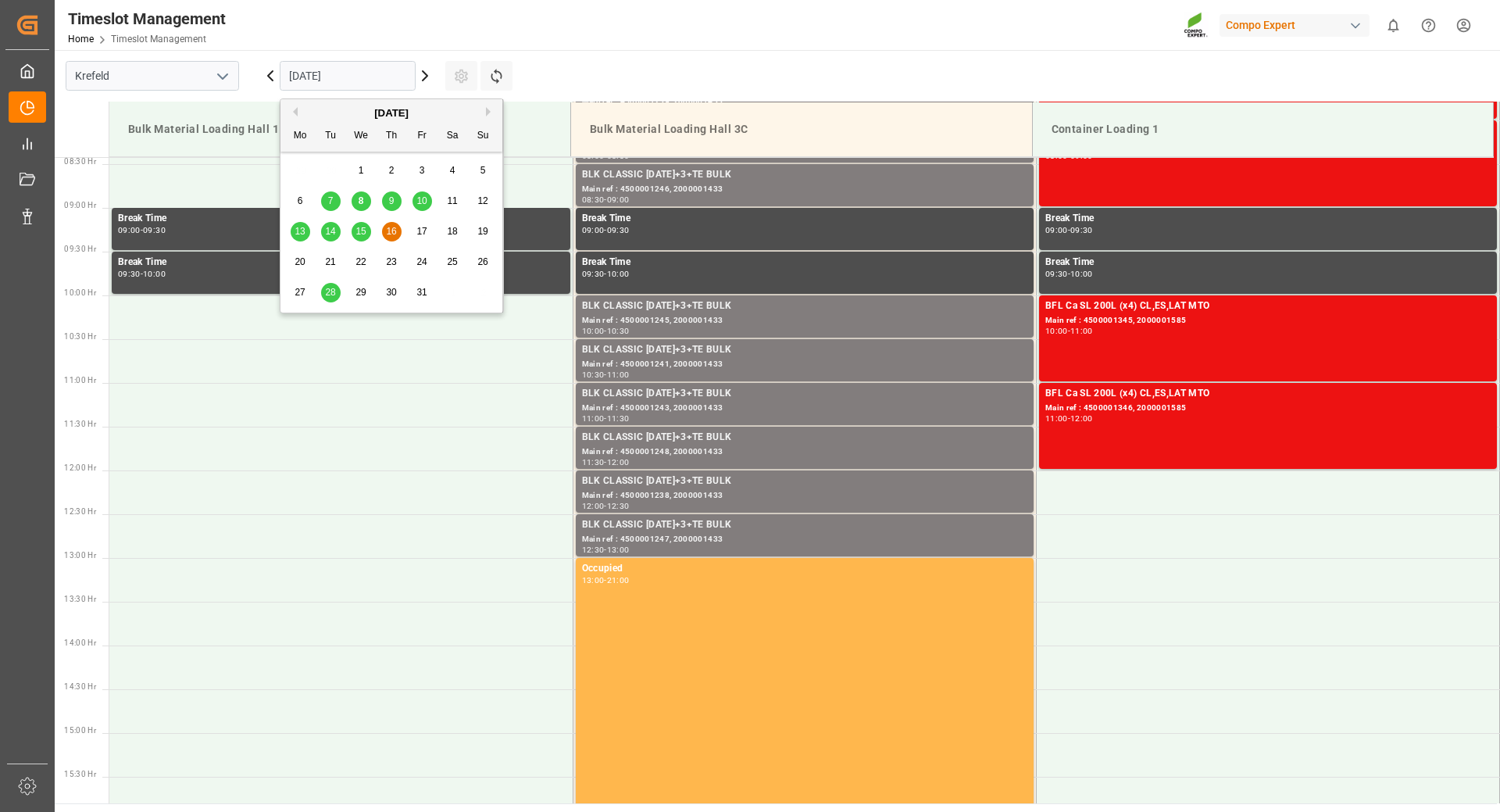
click at [366, 231] on span "15" at bounding box center [360, 231] width 10 height 11
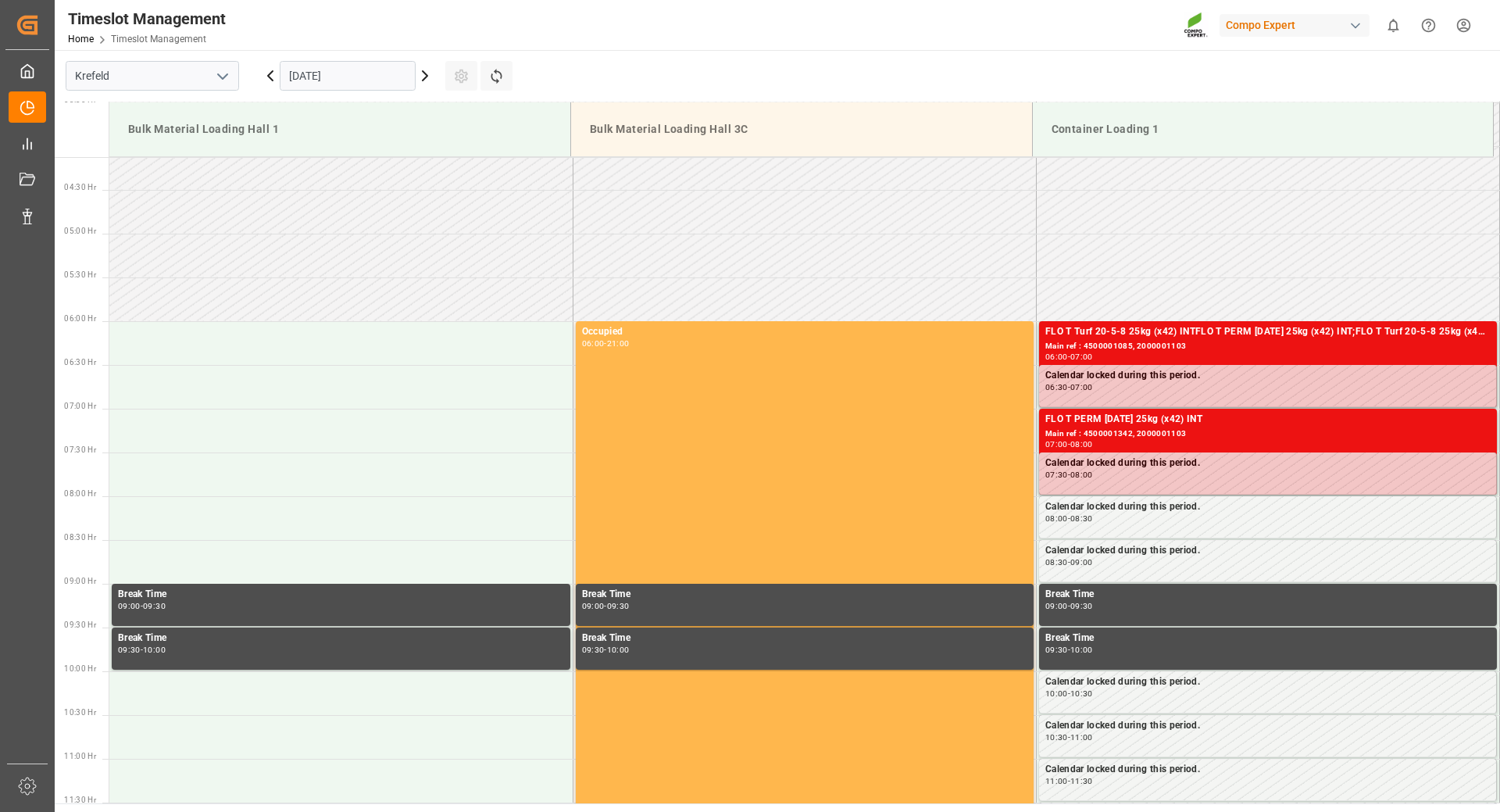
scroll to position [439, 0]
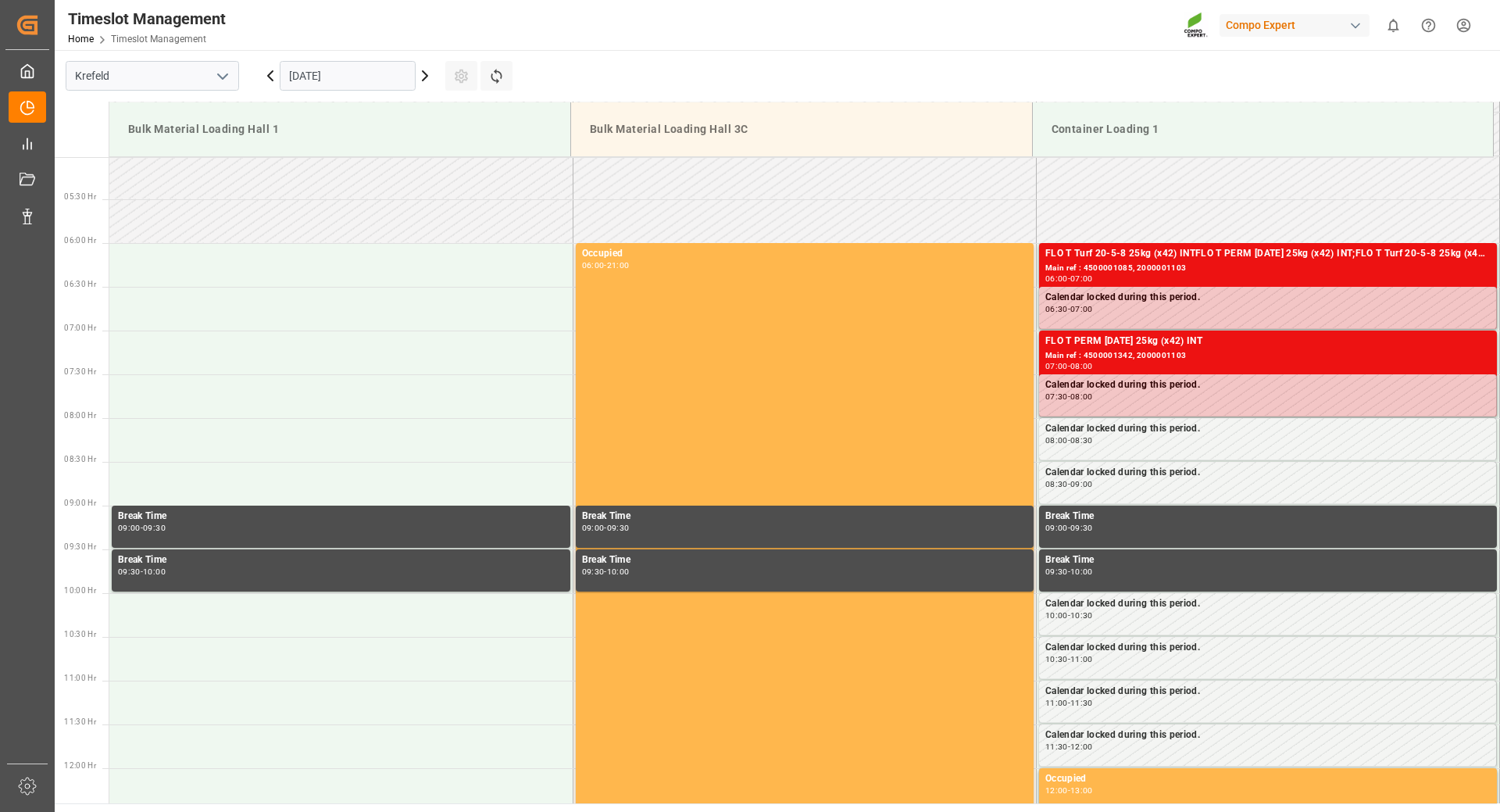
click at [431, 79] on icon at bounding box center [424, 76] width 19 height 19
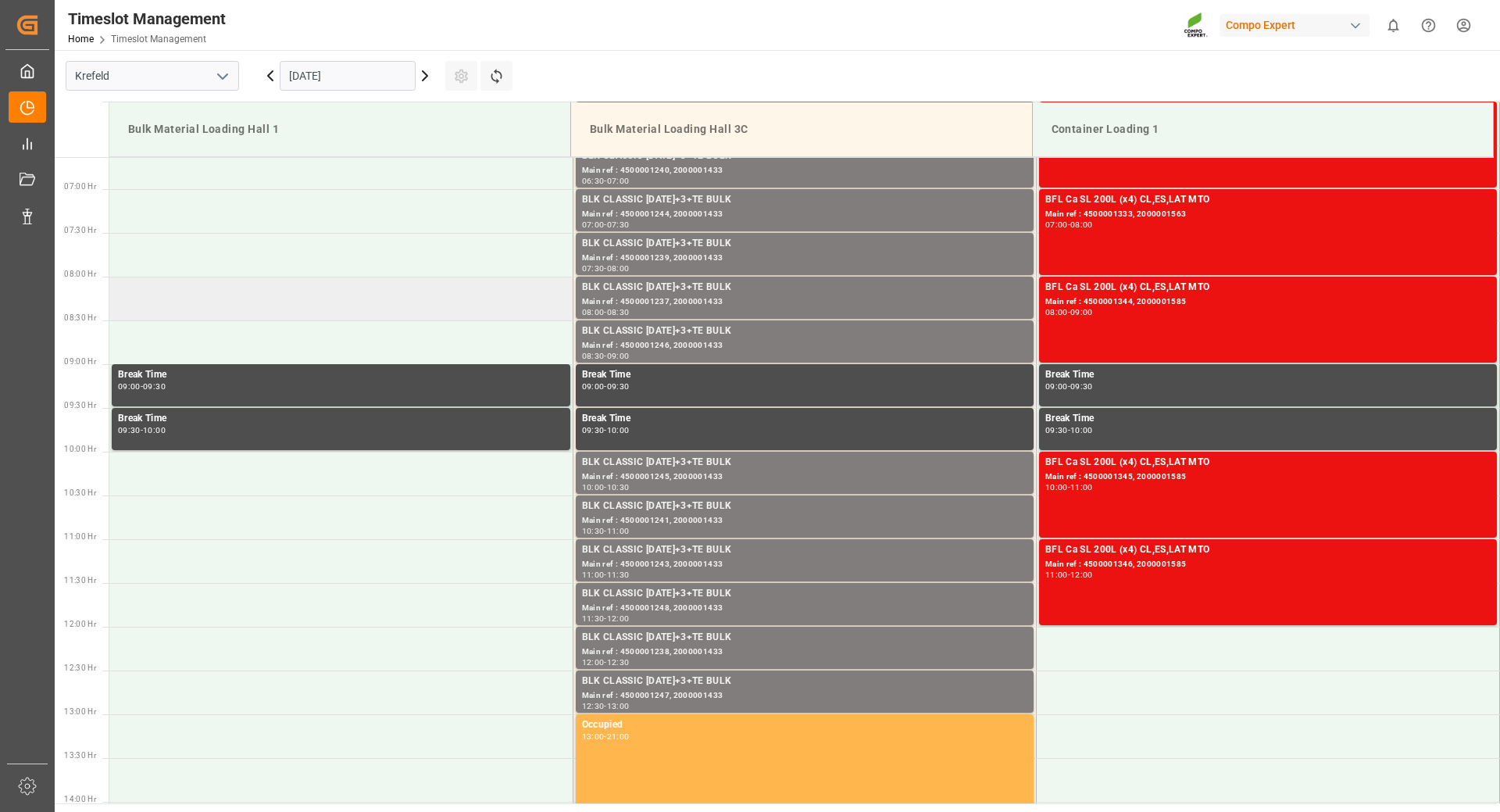
scroll to position [346, 0]
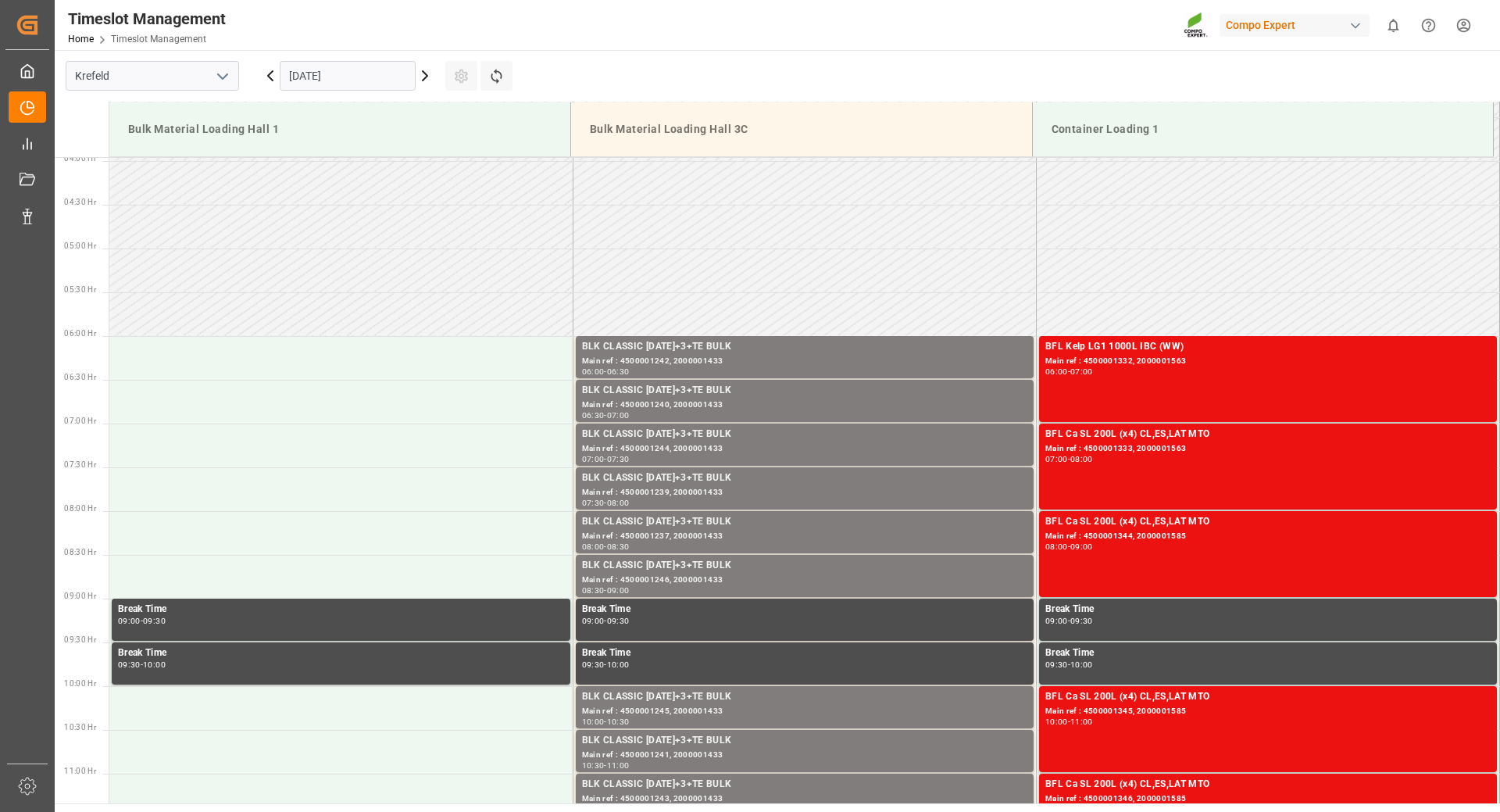
click at [270, 80] on icon at bounding box center [270, 76] width 19 height 19
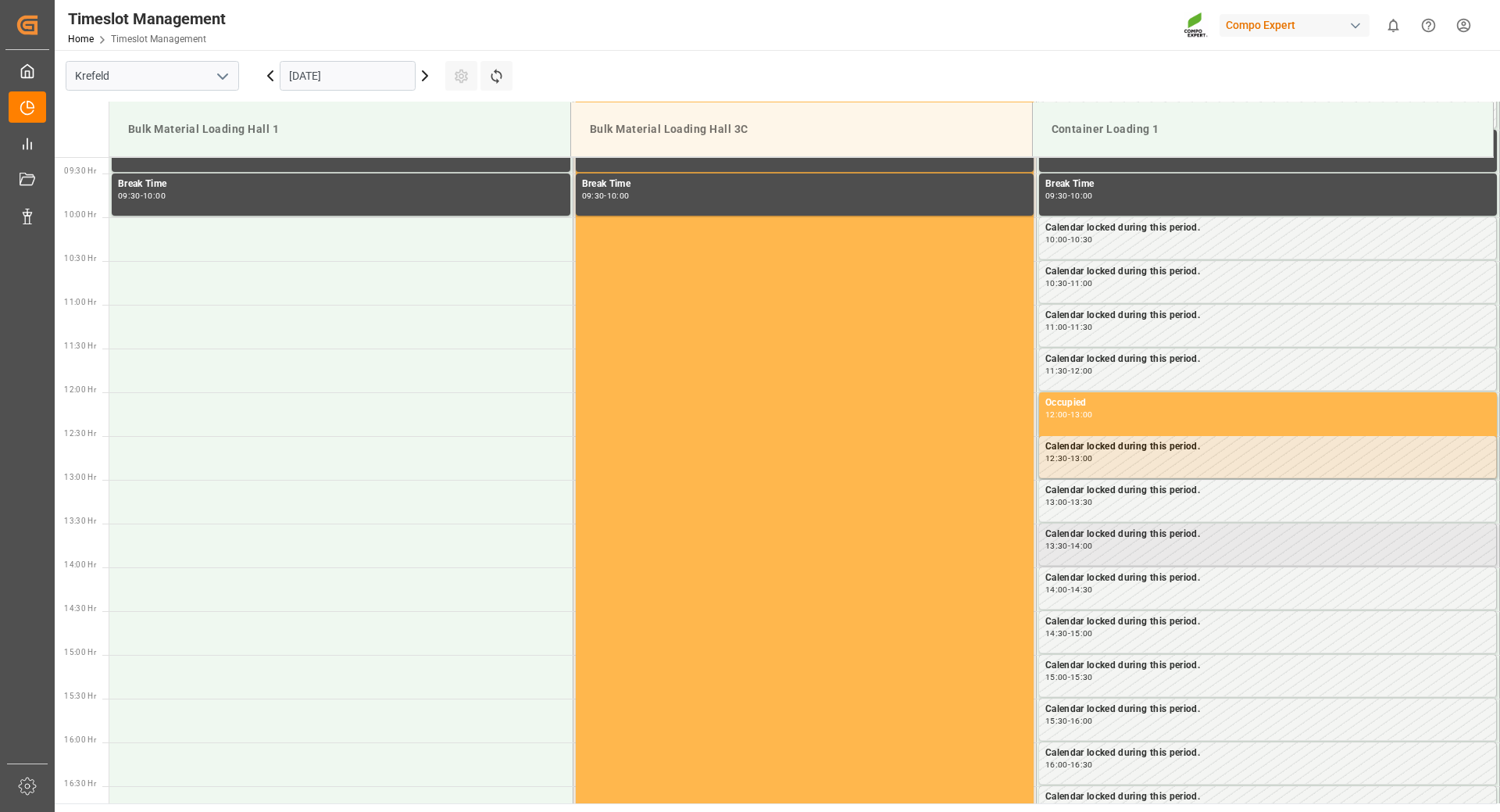
scroll to position [736, 0]
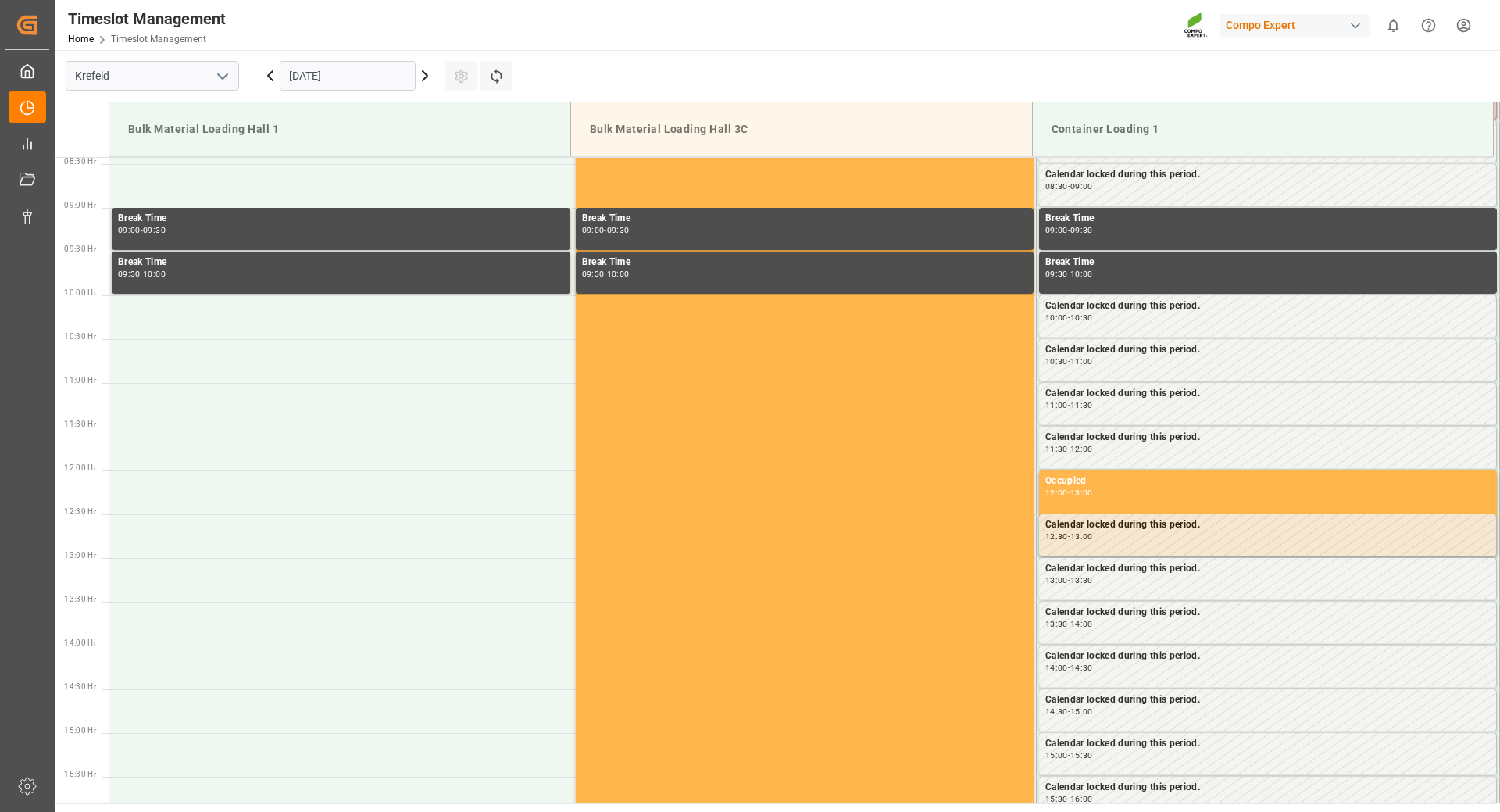
click at [381, 75] on input "[DATE]" at bounding box center [347, 76] width 136 height 30
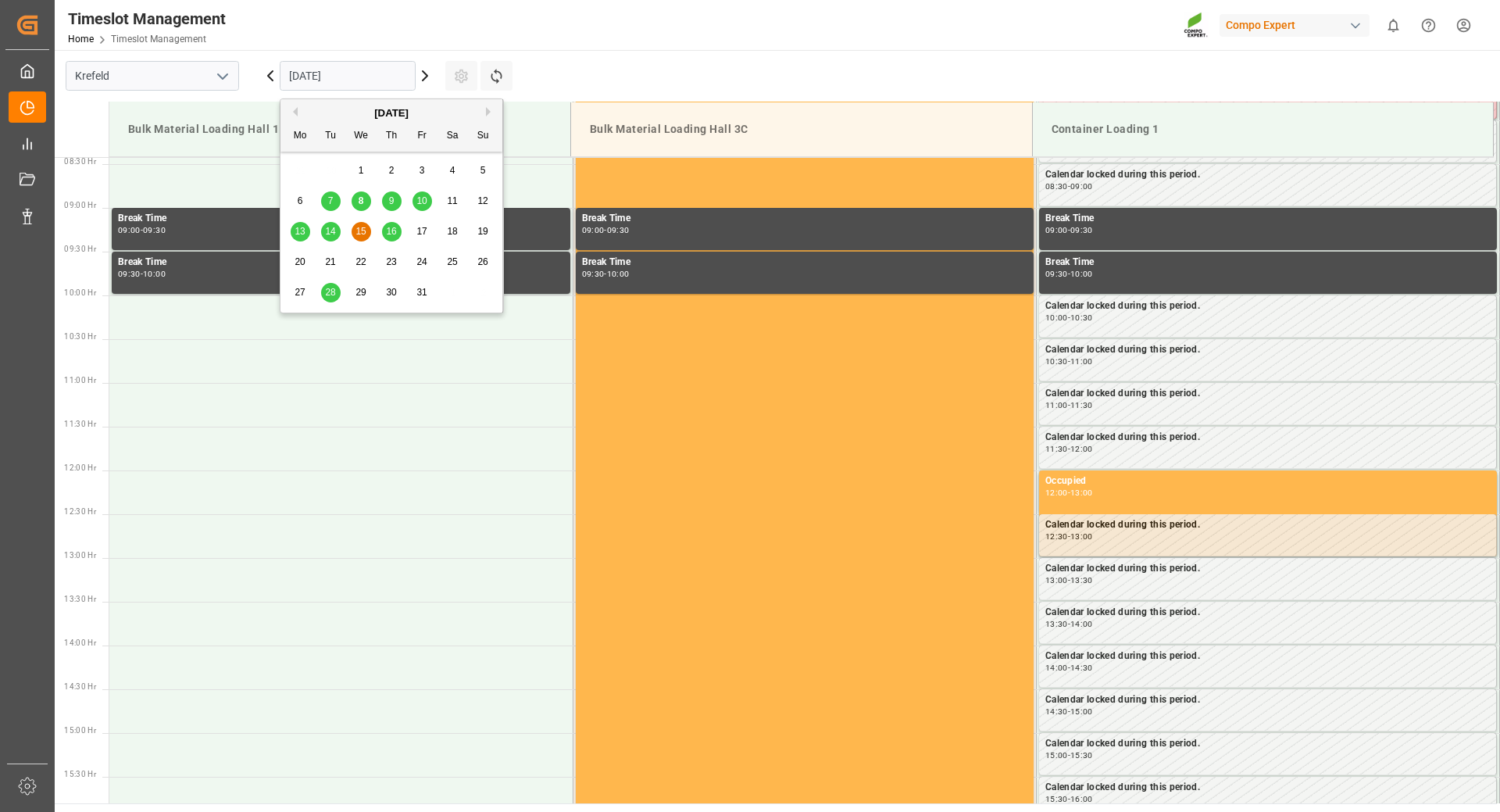
click at [357, 205] on div "8" at bounding box center [362, 201] width 20 height 19
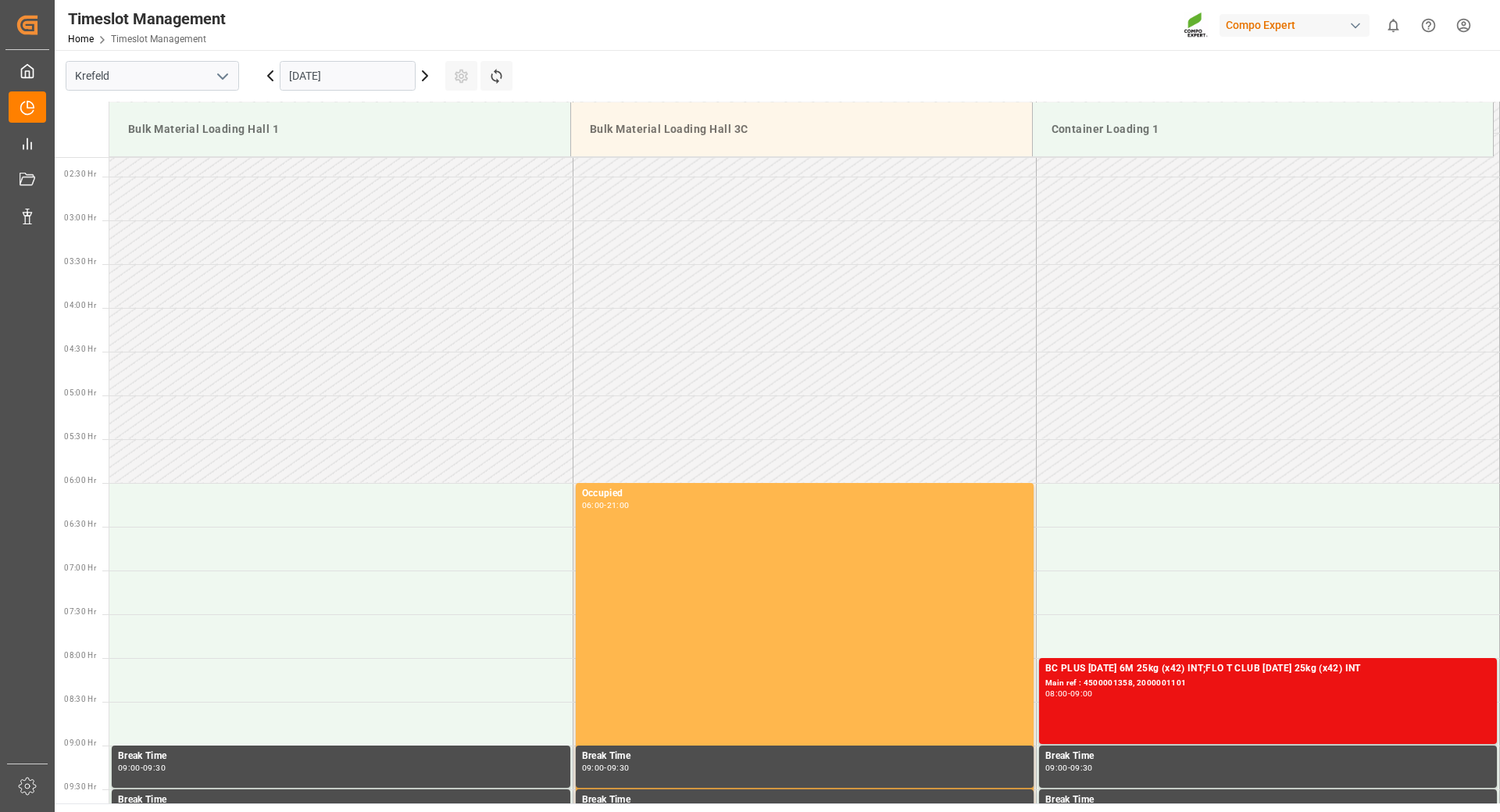
scroll to position [0, 0]
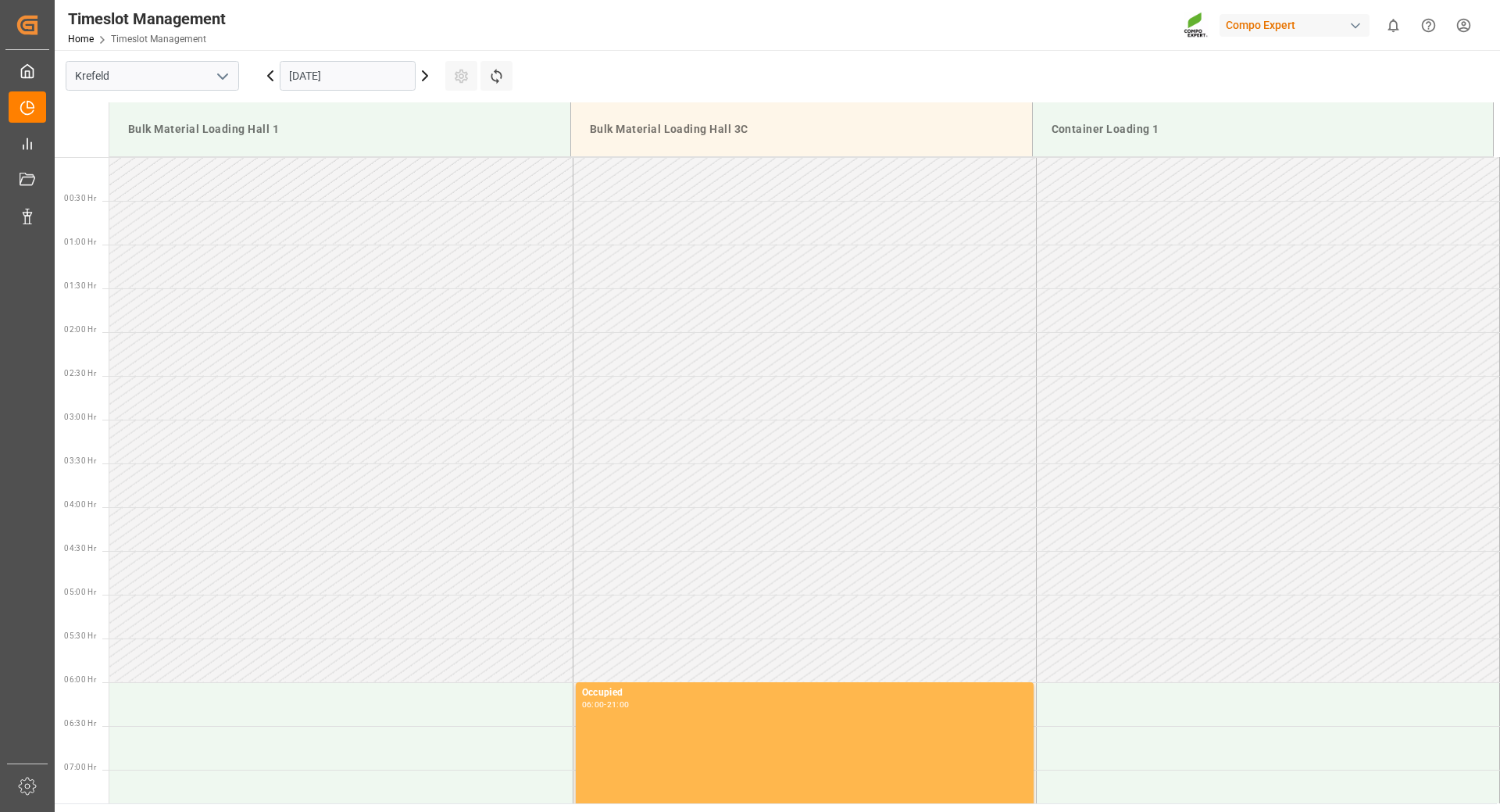
click at [388, 77] on input "[DATE]" at bounding box center [347, 76] width 136 height 30
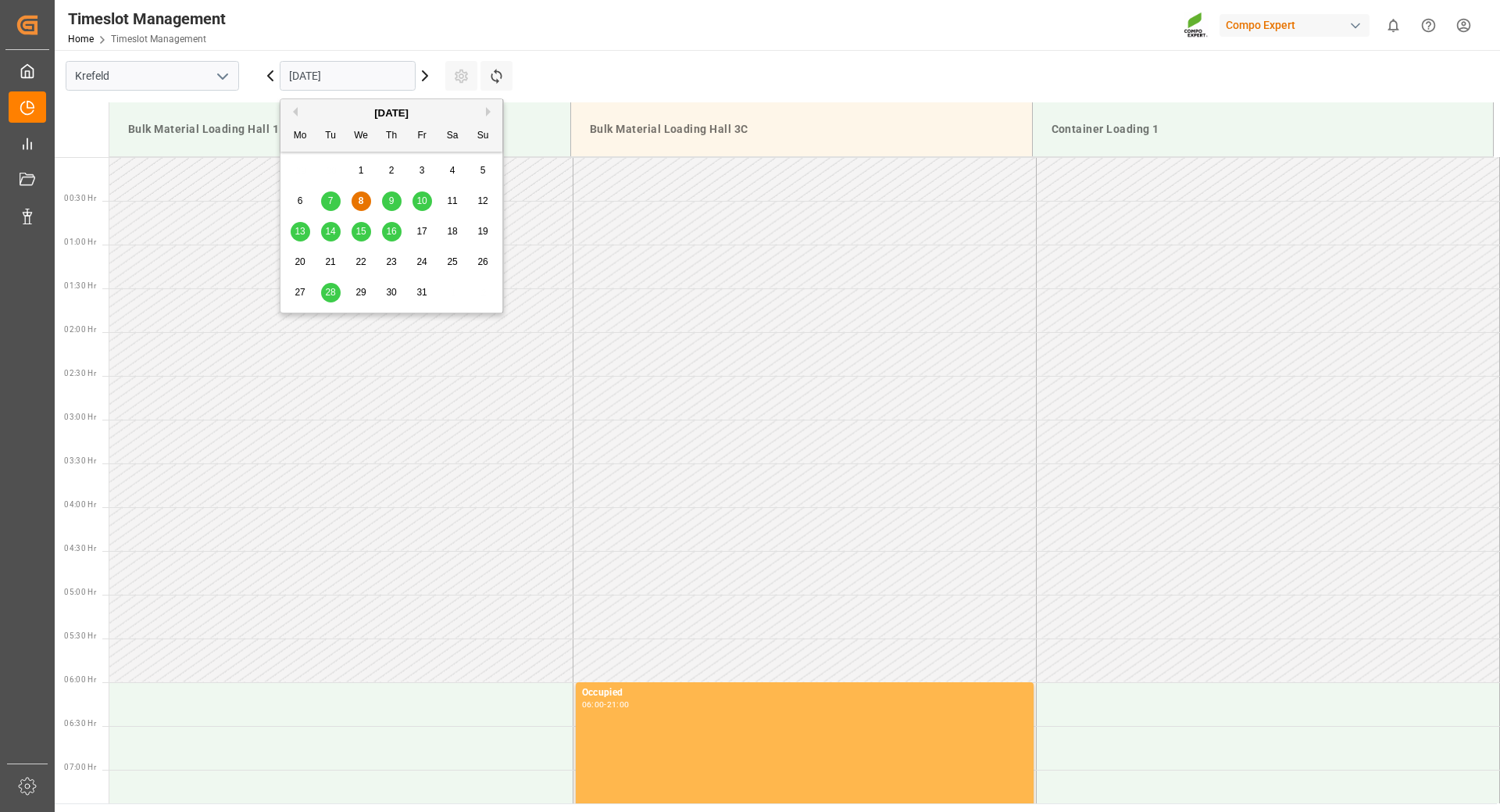
click at [363, 232] on span "15" at bounding box center [360, 231] width 10 height 11
